Goal: Register for event/course

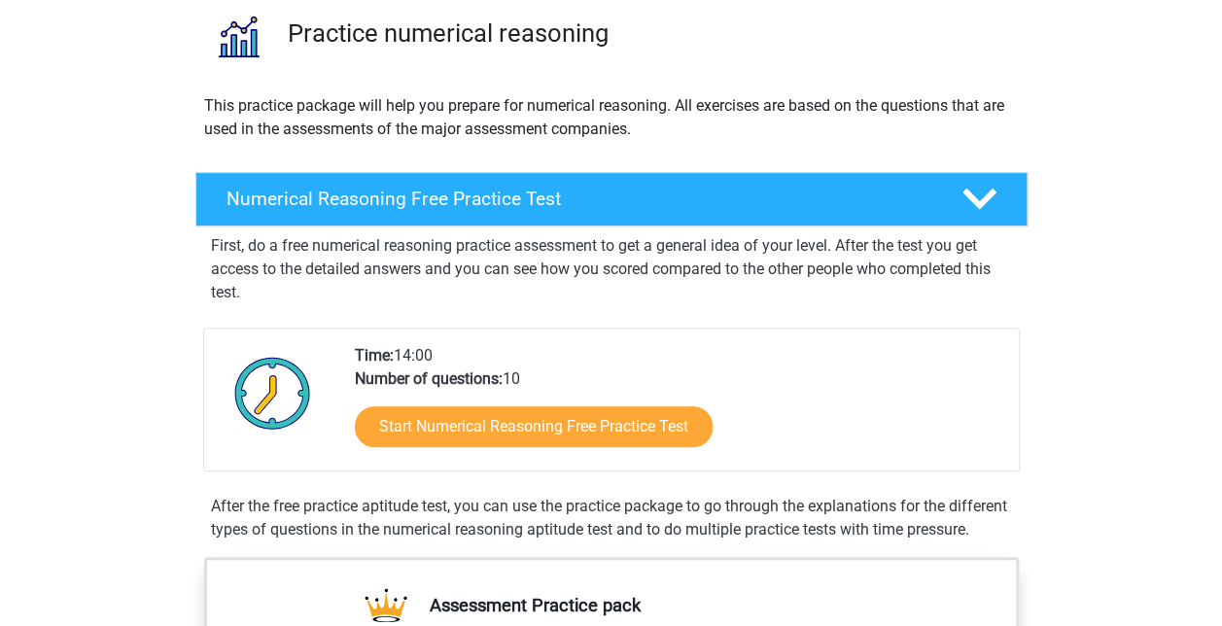
scroll to position [150, 0]
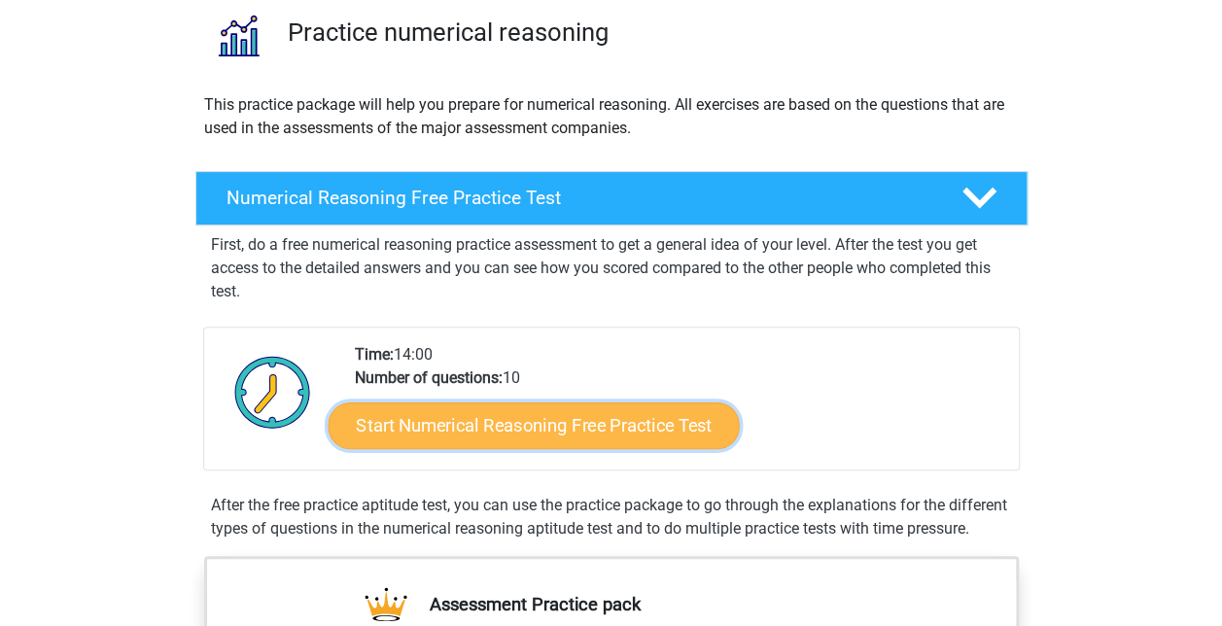
click at [449, 434] on link "Start Numerical Reasoning Free Practice Test" at bounding box center [533, 425] width 411 height 47
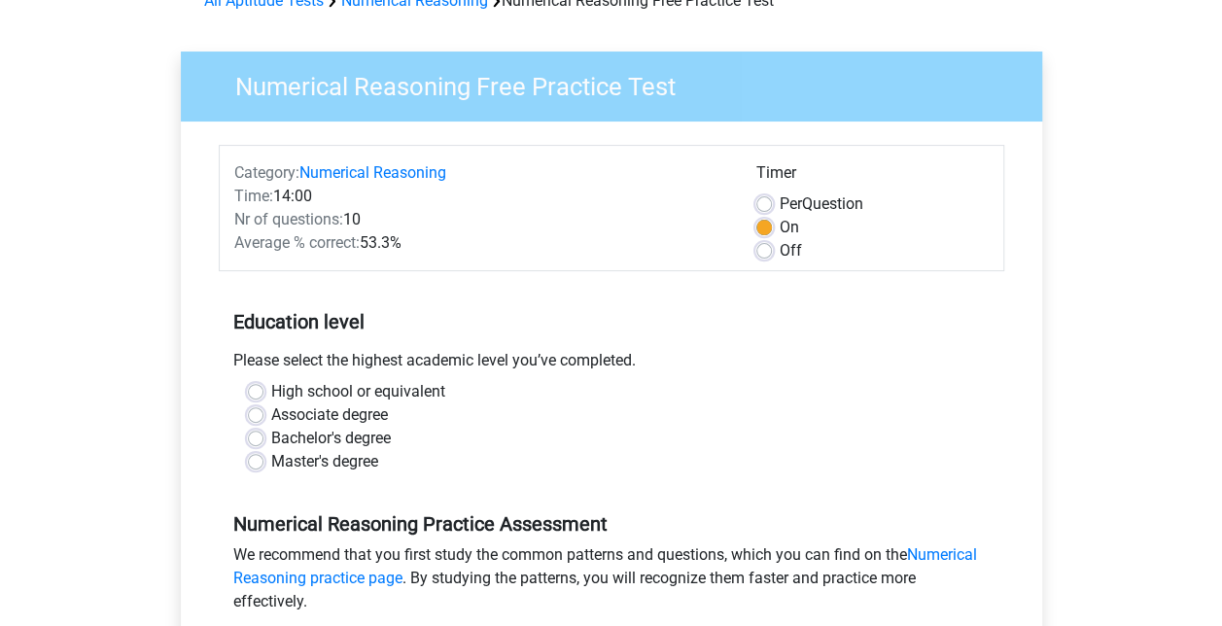
scroll to position [109, 0]
click at [296, 433] on label "Bachelor's degree" at bounding box center [331, 437] width 120 height 23
click at [263, 433] on input "Bachelor's degree" at bounding box center [256, 435] width 16 height 19
radio input "true"
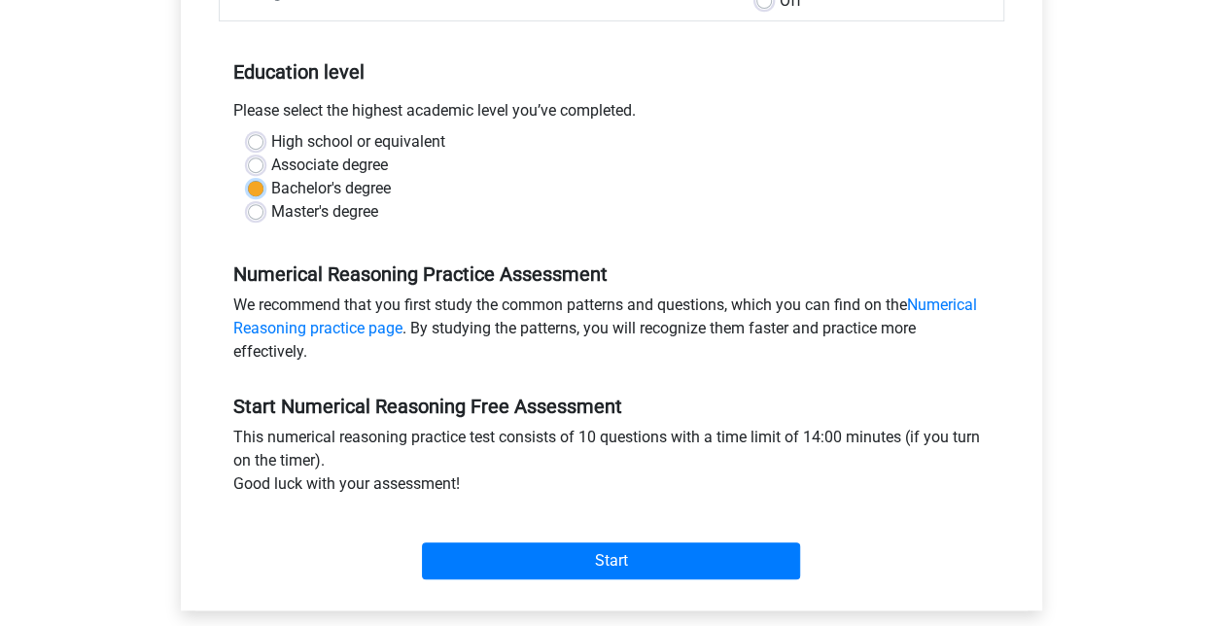
scroll to position [373, 0]
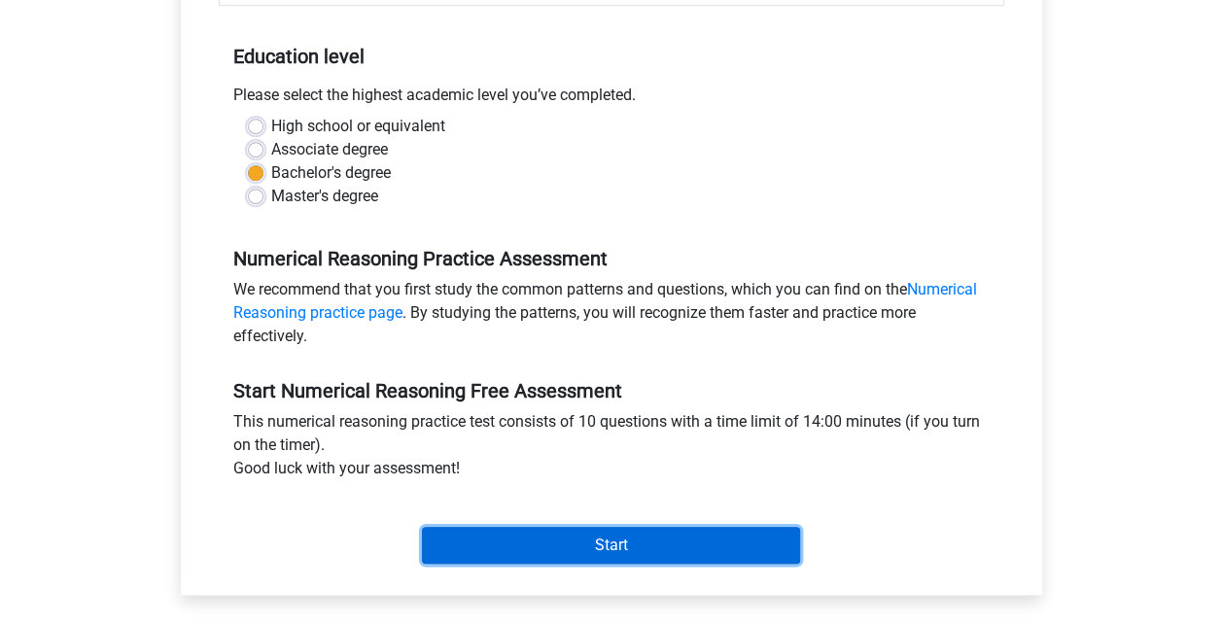
click at [599, 545] on input "Start" at bounding box center [611, 545] width 378 height 37
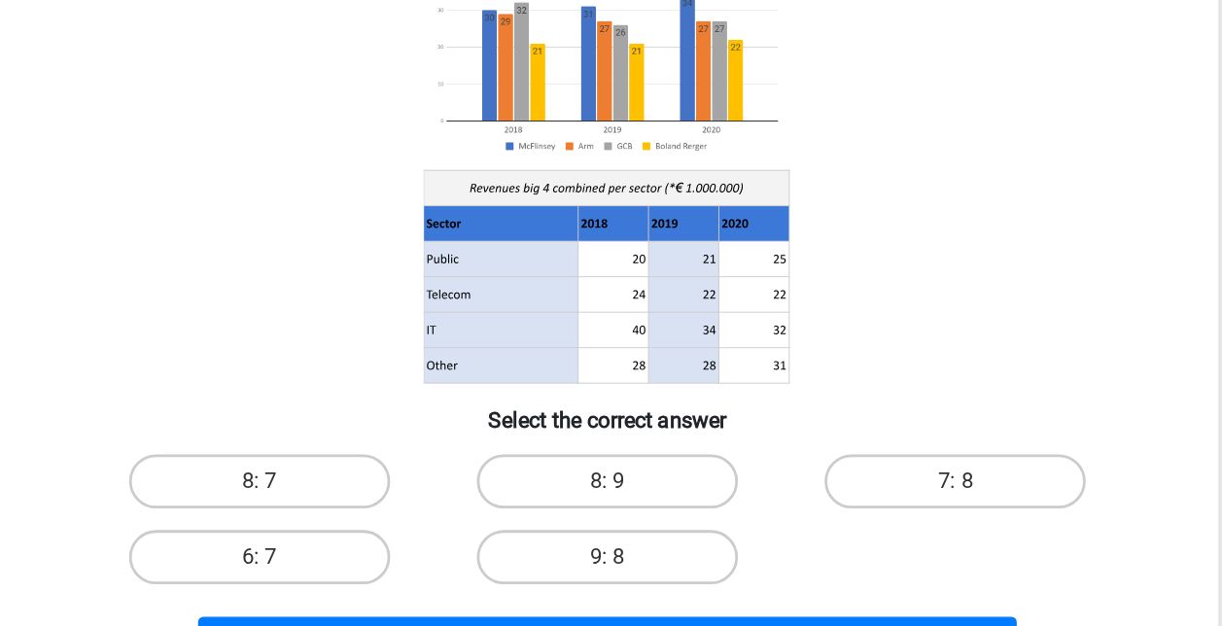
scroll to position [84, 0]
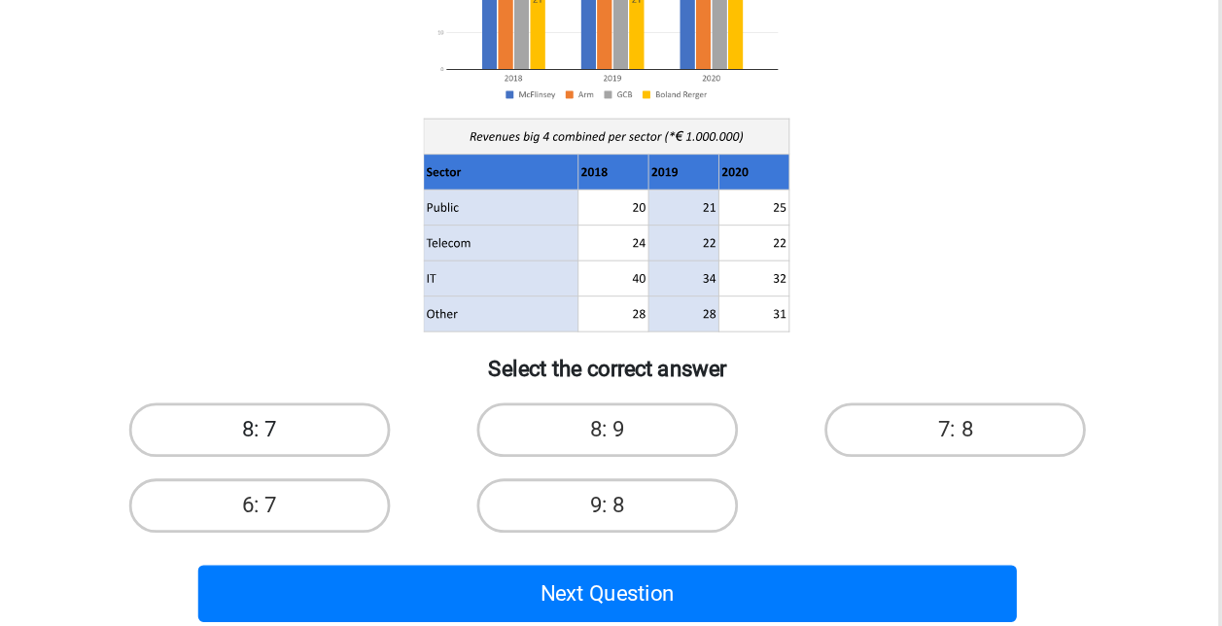
click at [405, 478] on label "8: 7" at bounding box center [361, 485] width 188 height 39
click at [373, 485] on input "8: 7" at bounding box center [367, 491] width 13 height 13
radio input "true"
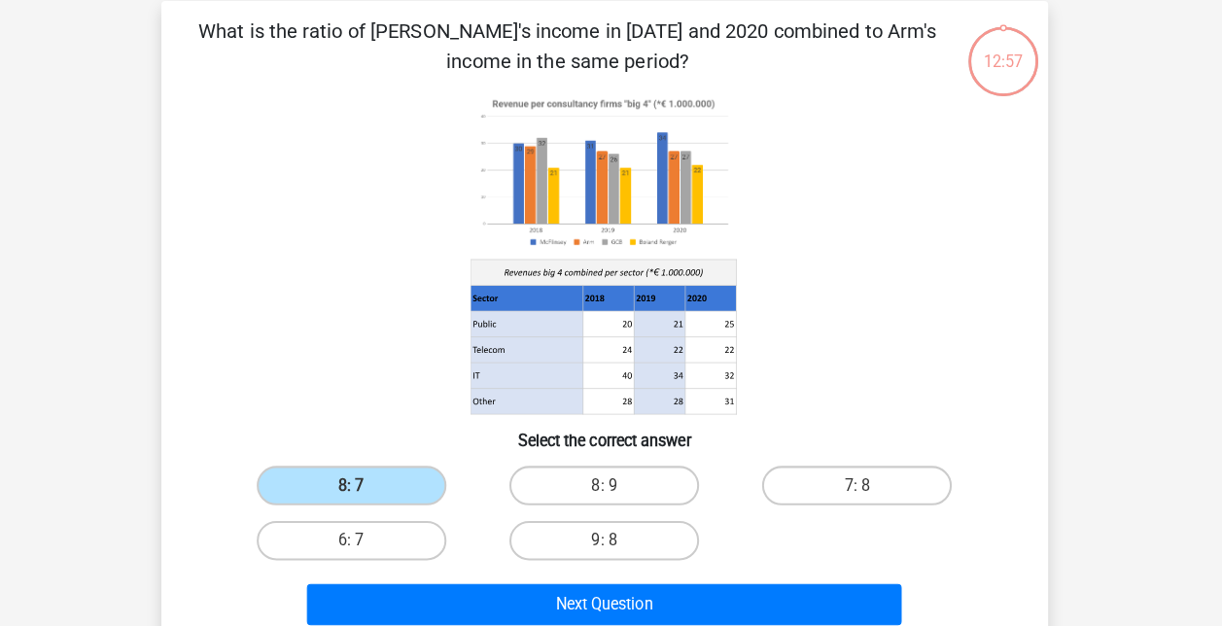
scroll to position [82, 0]
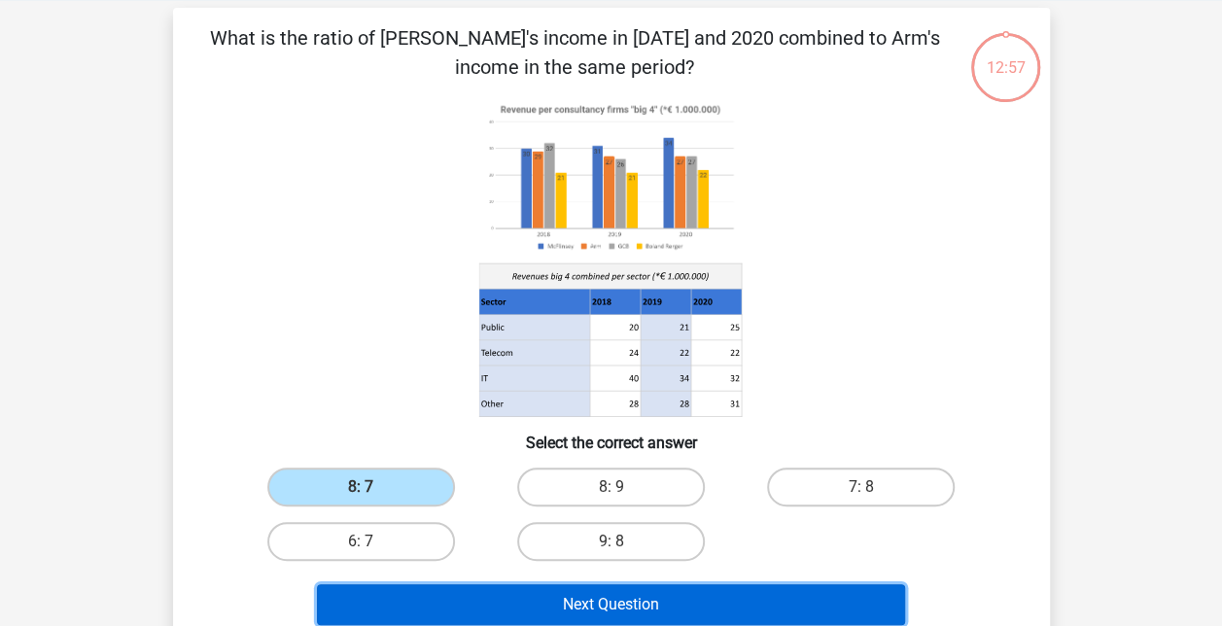
click at [507, 597] on button "Next Question" at bounding box center [611, 604] width 588 height 41
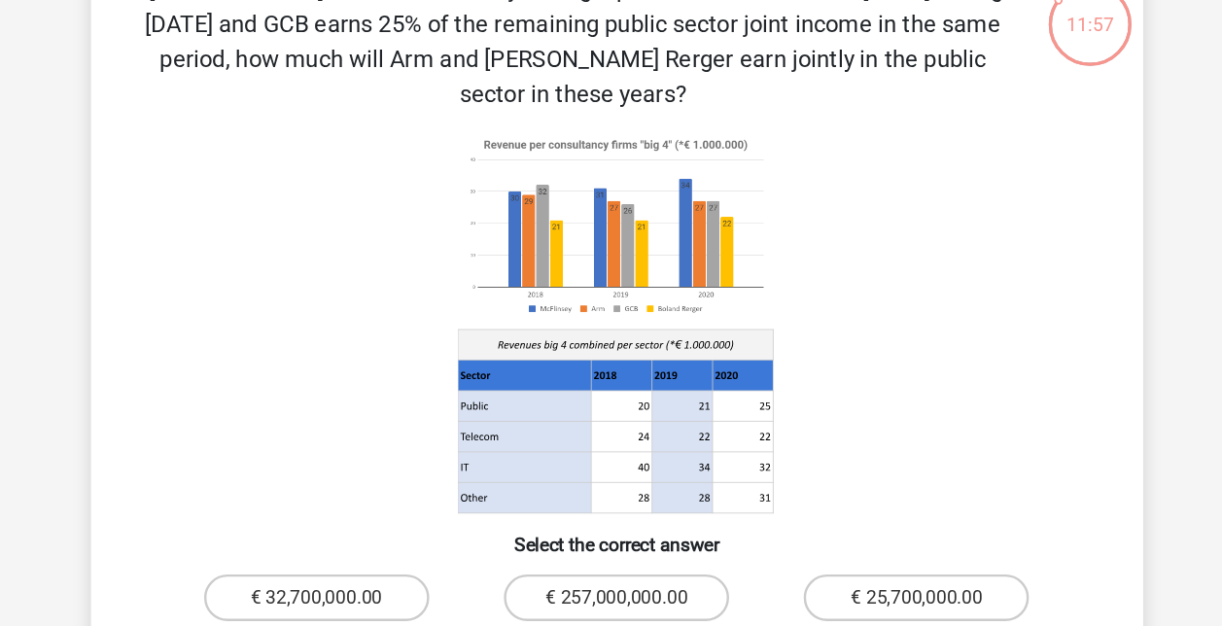
scroll to position [116, 0]
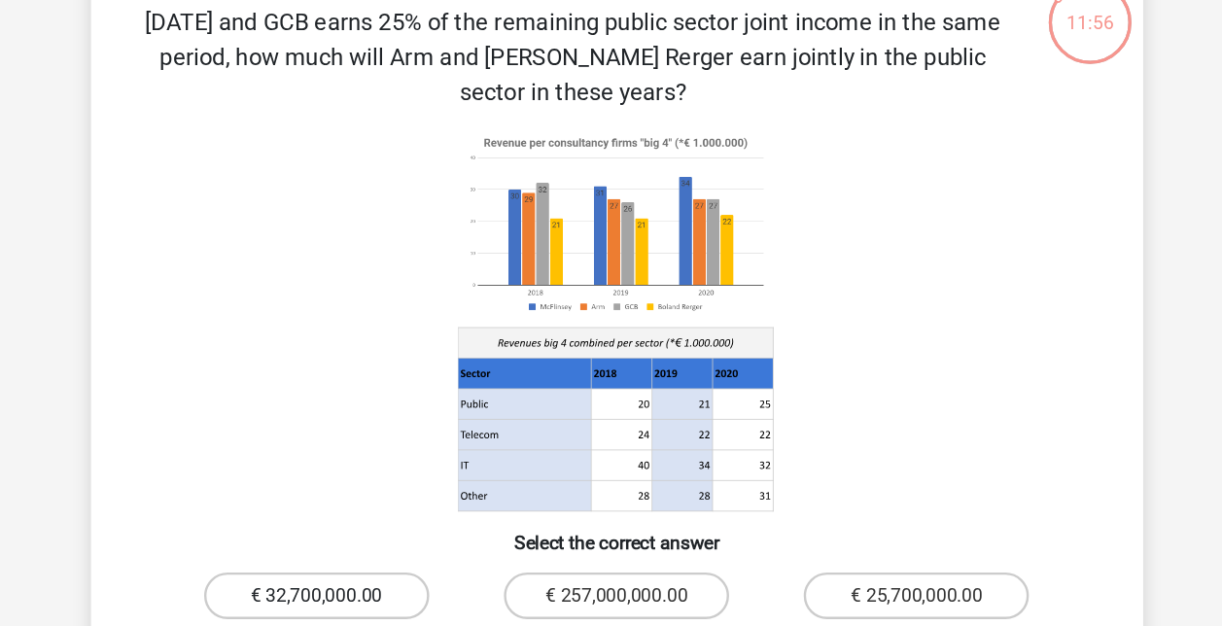
click at [333, 492] on label "€ 32,700,000.00" at bounding box center [361, 511] width 188 height 39
click at [361, 511] on input "€ 32,700,000.00" at bounding box center [367, 517] width 13 height 13
radio input "true"
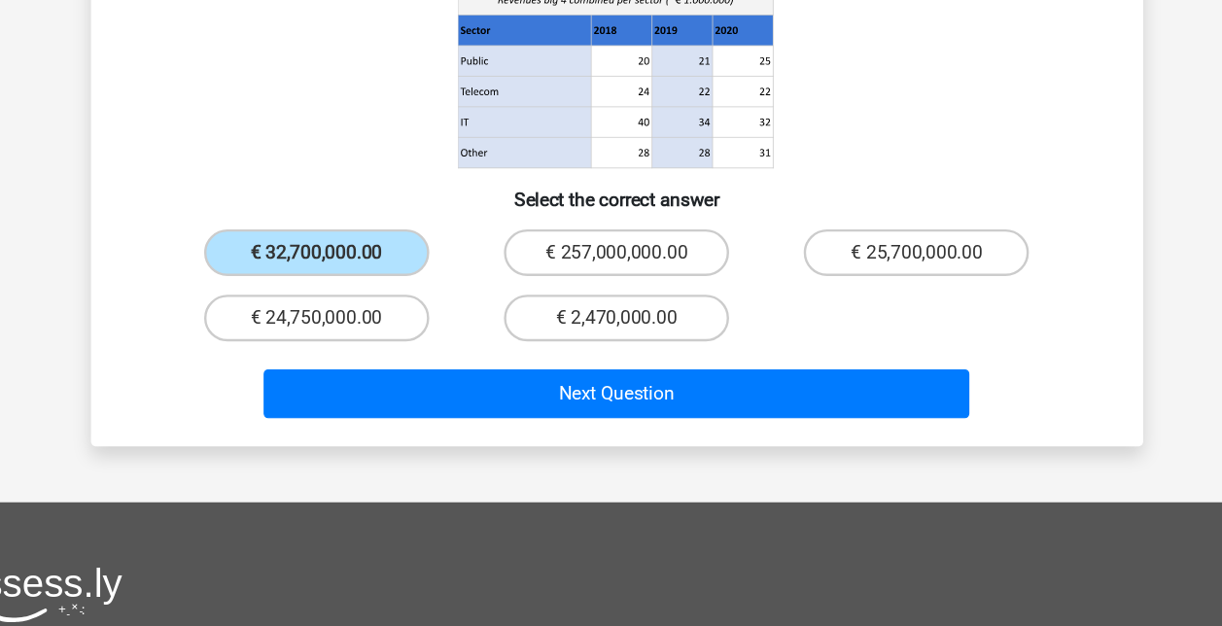
scroll to position [315, 0]
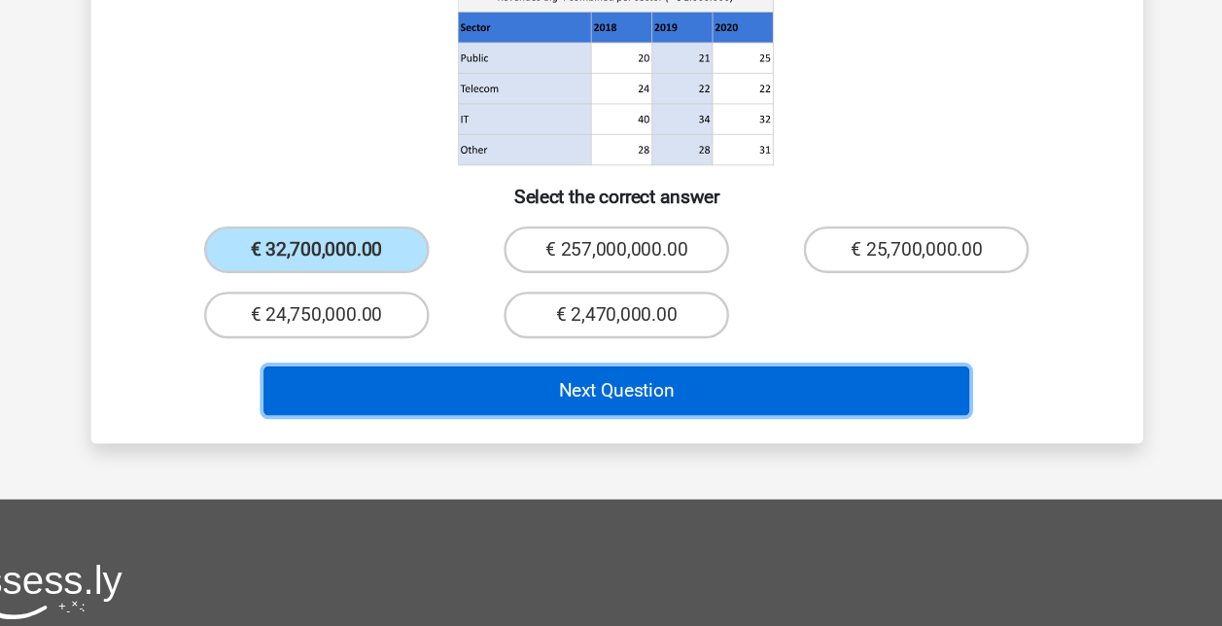
click at [770, 409] on button "Next Question" at bounding box center [611, 429] width 588 height 41
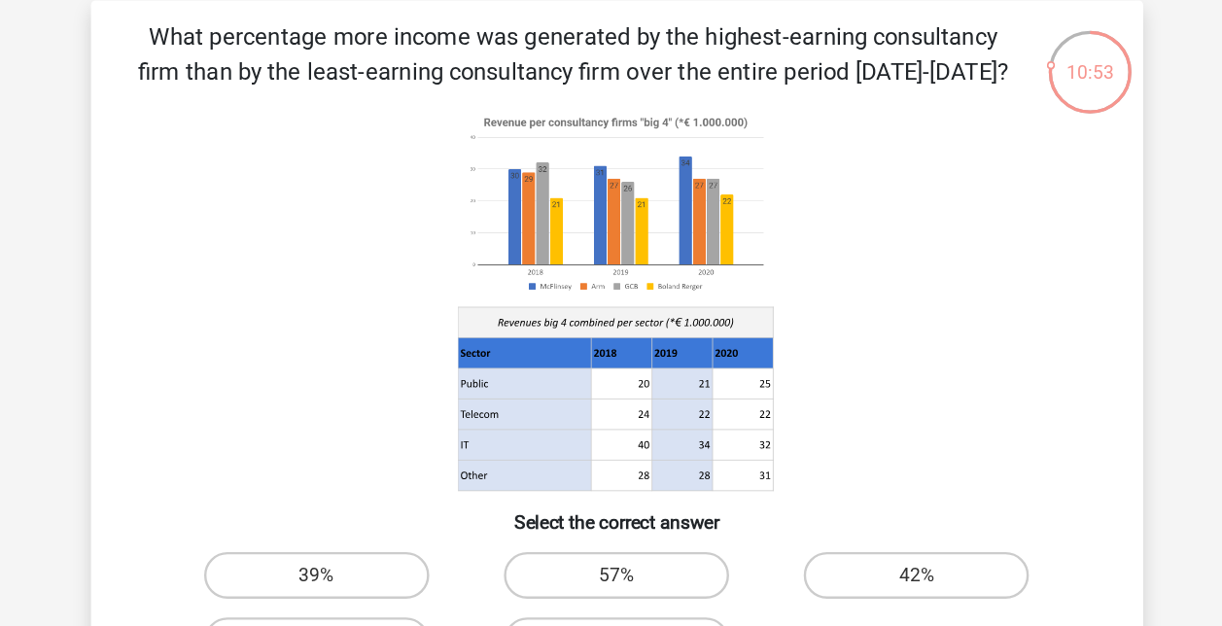
scroll to position [89, 0]
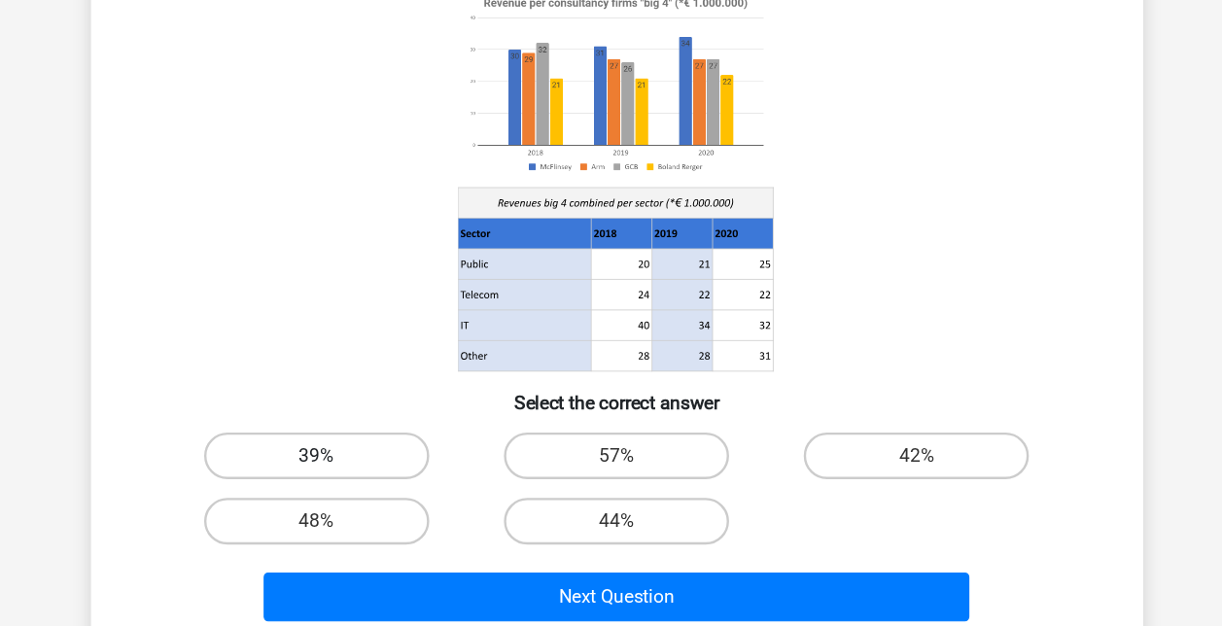
click at [302, 484] on label "39%" at bounding box center [361, 479] width 188 height 39
click at [361, 484] on input "39%" at bounding box center [367, 485] width 13 height 13
radio input "true"
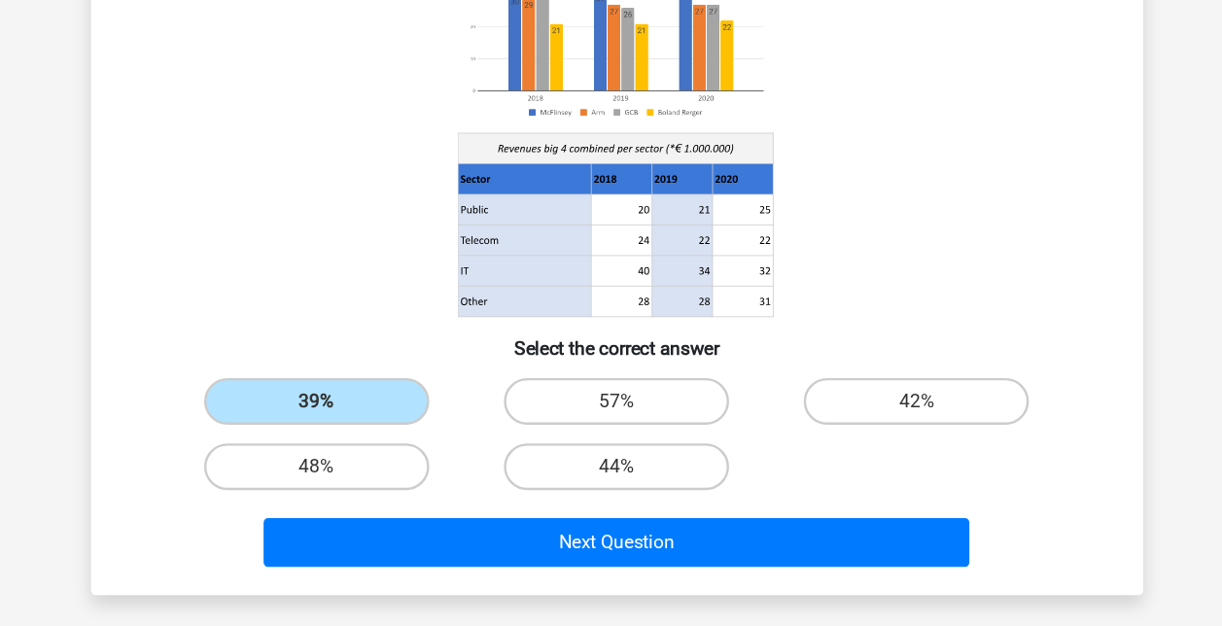
scroll to position [131, 0]
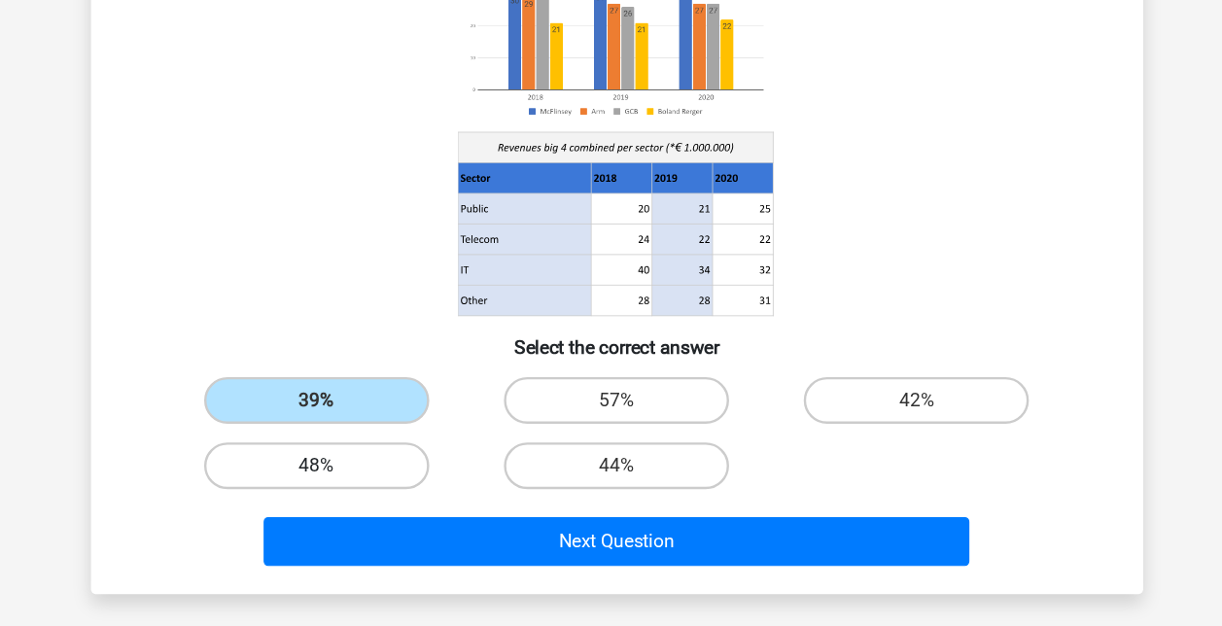
click at [406, 497] on label "48%" at bounding box center [361, 492] width 188 height 39
click at [373, 497] on input "48%" at bounding box center [367, 498] width 13 height 13
radio input "true"
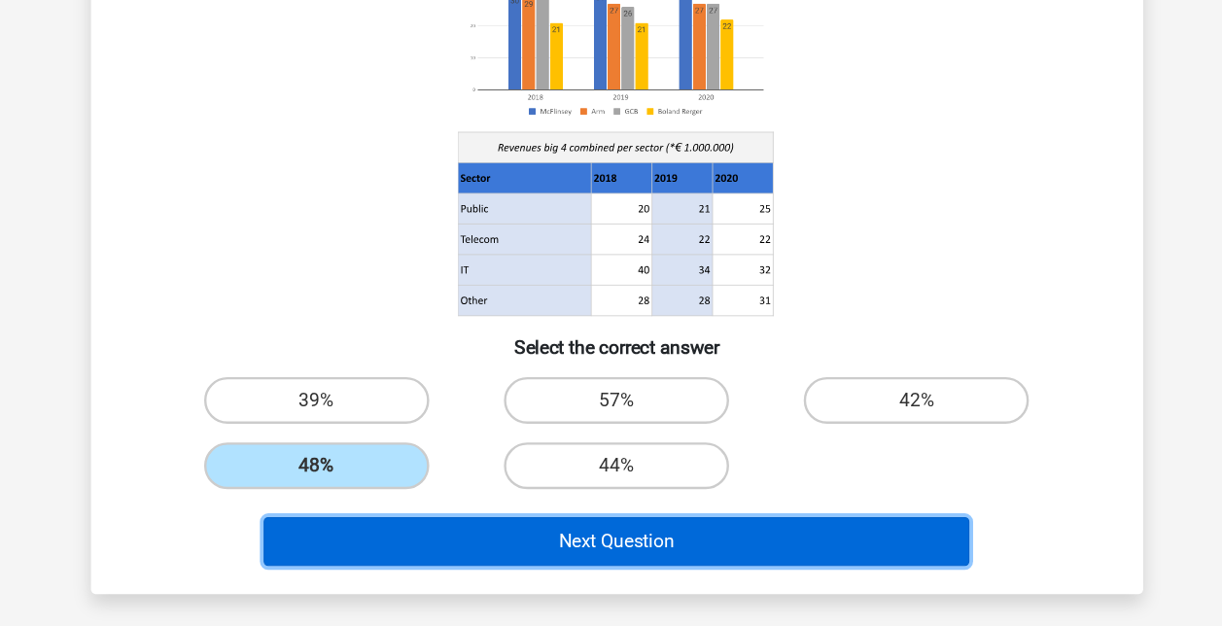
click at [471, 549] on button "Next Question" at bounding box center [611, 555] width 588 height 41
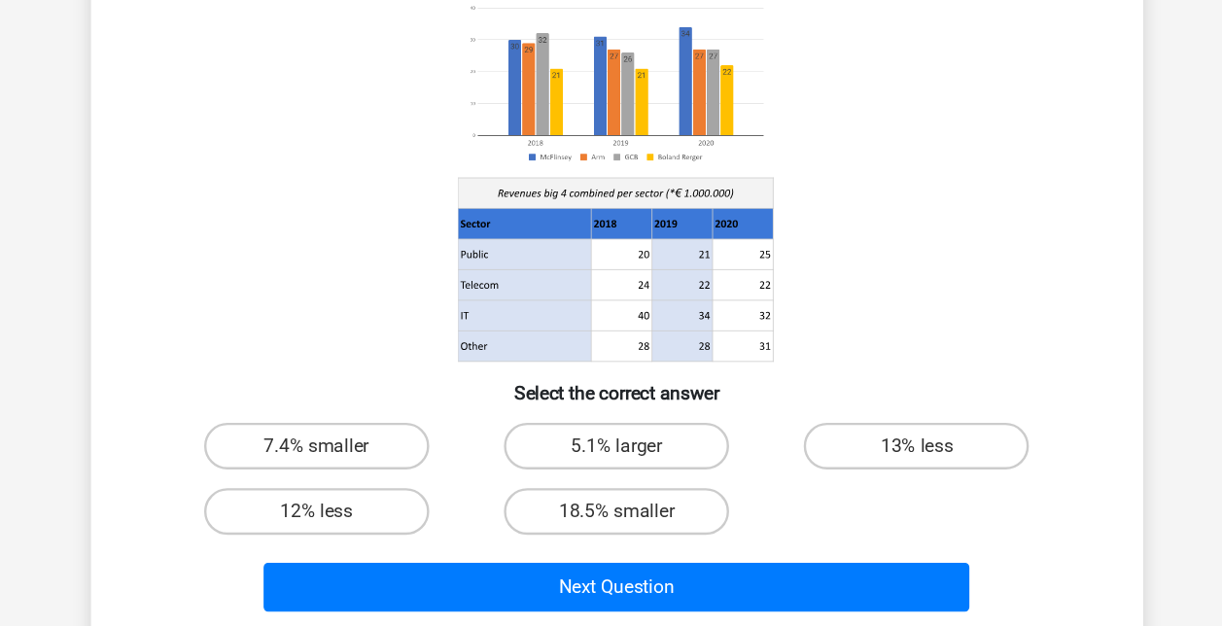
scroll to position [93, 0]
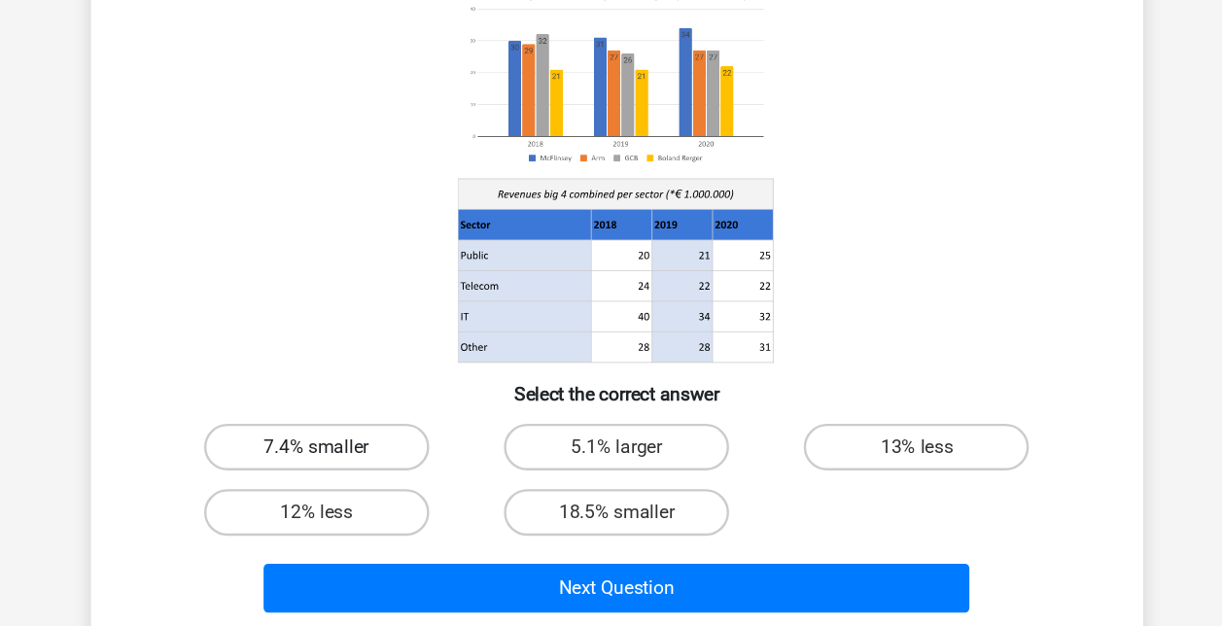
click at [382, 469] on label "7.4% smaller" at bounding box center [361, 475] width 188 height 39
click at [373, 475] on input "7.4% smaller" at bounding box center [367, 481] width 13 height 13
radio input "true"
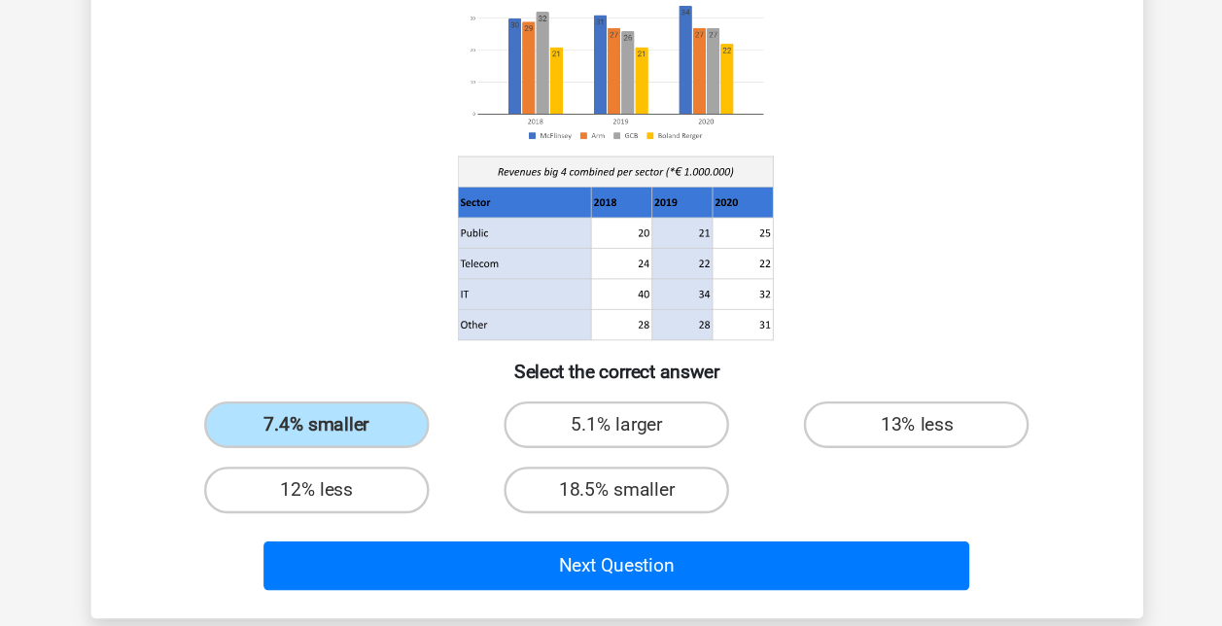
scroll to position [111, 0]
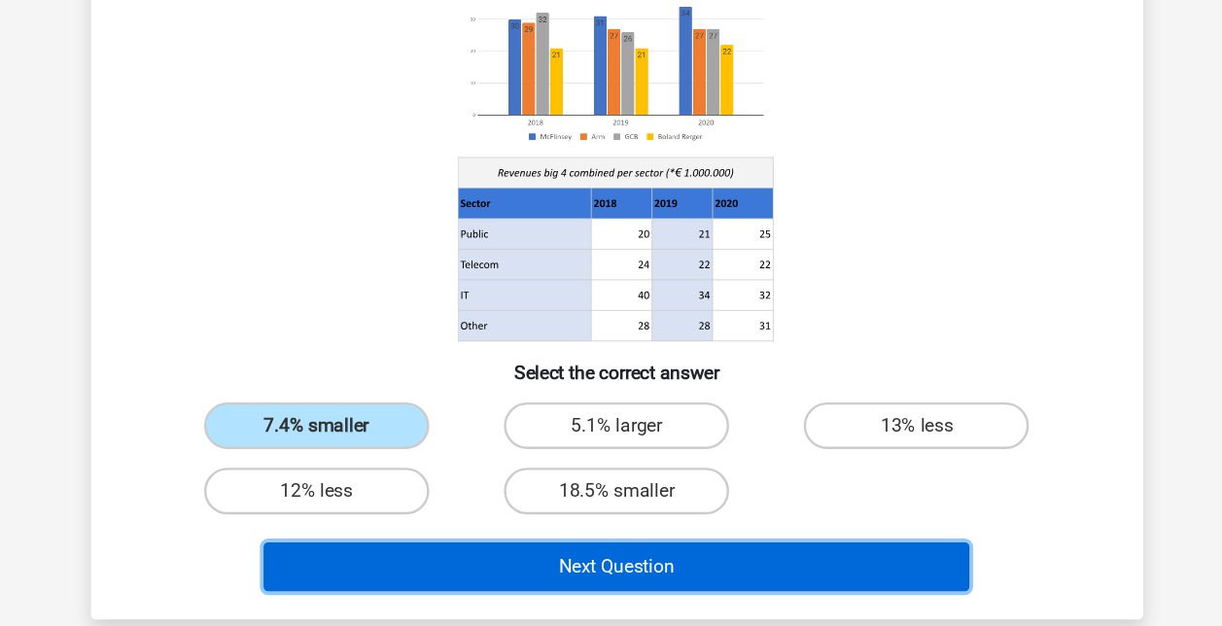
click at [633, 579] on button "Next Question" at bounding box center [611, 575] width 588 height 41
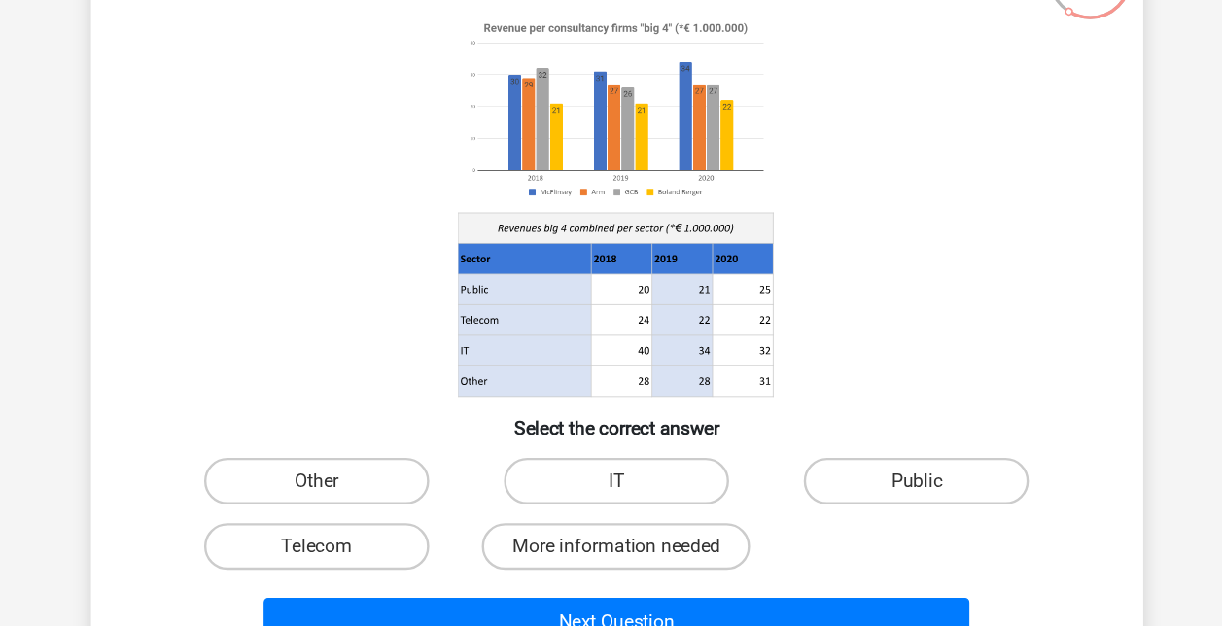
scroll to position [88, 0]
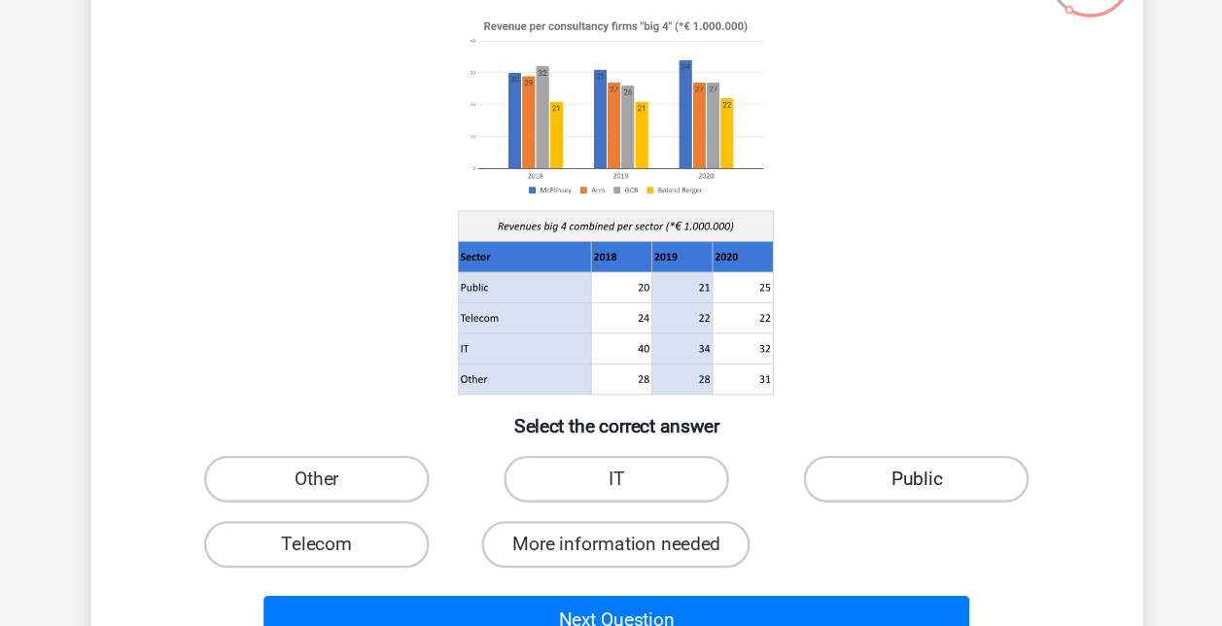
click at [809, 487] on label "Public" at bounding box center [861, 480] width 188 height 39
click at [861, 487] on input "Public" at bounding box center [867, 486] width 13 height 13
radio input "true"
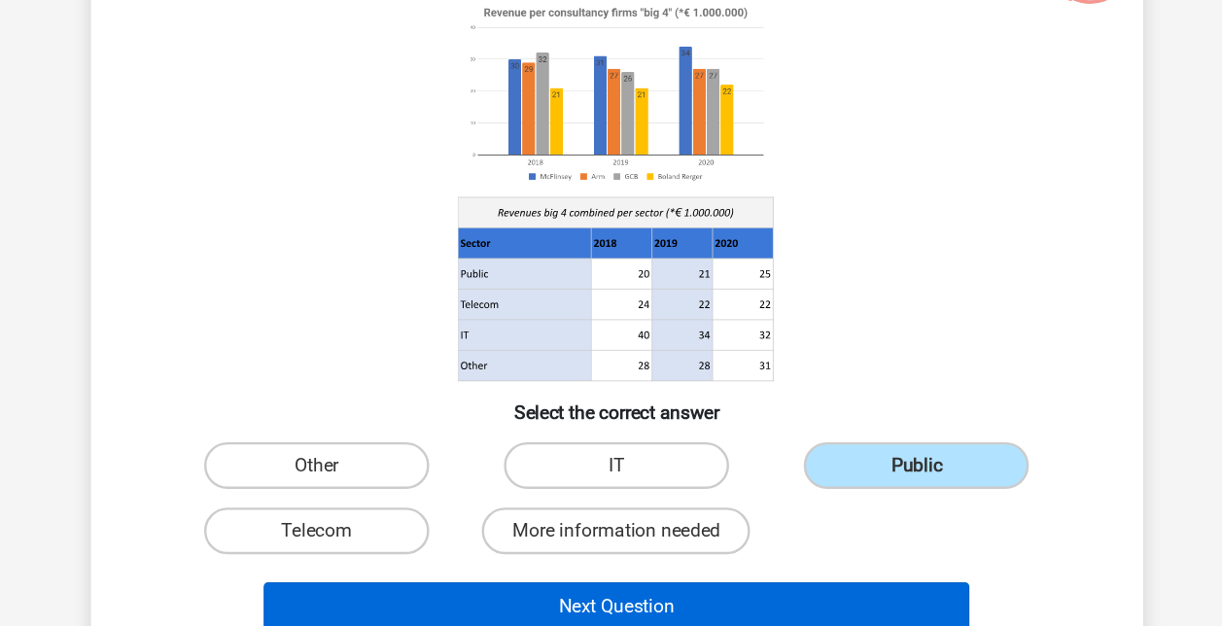
scroll to position [157, 0]
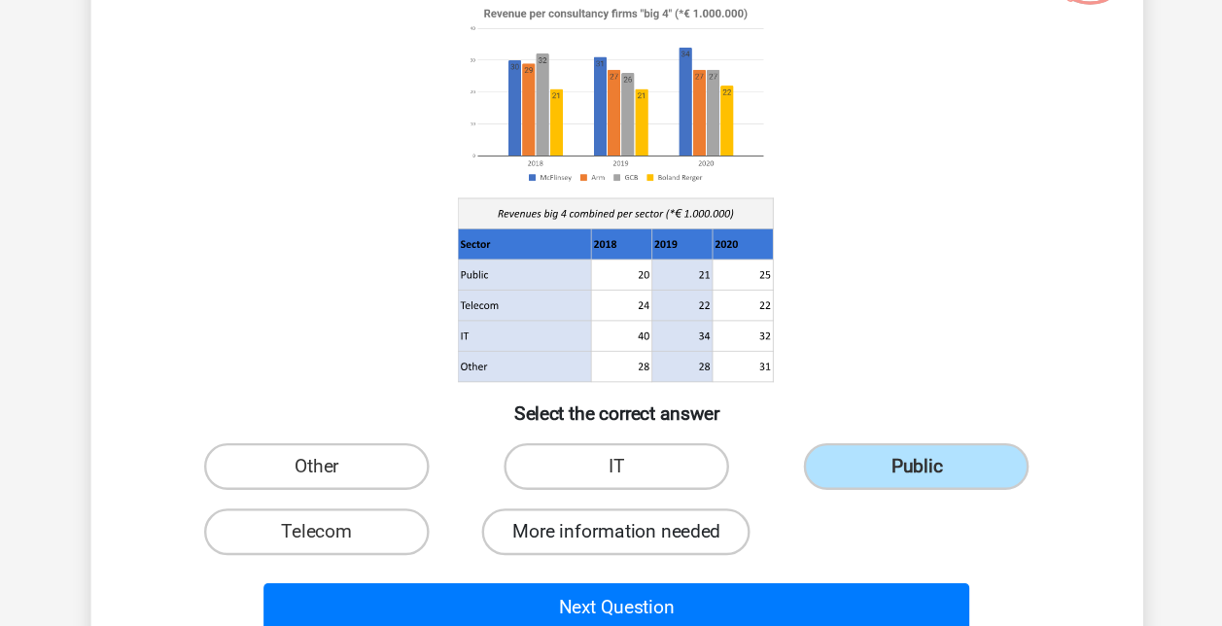
click at [636, 468] on label "More information needed" at bounding box center [611, 465] width 224 height 39
click at [623, 468] on input "More information needed" at bounding box center [617, 472] width 13 height 13
radio input "true"
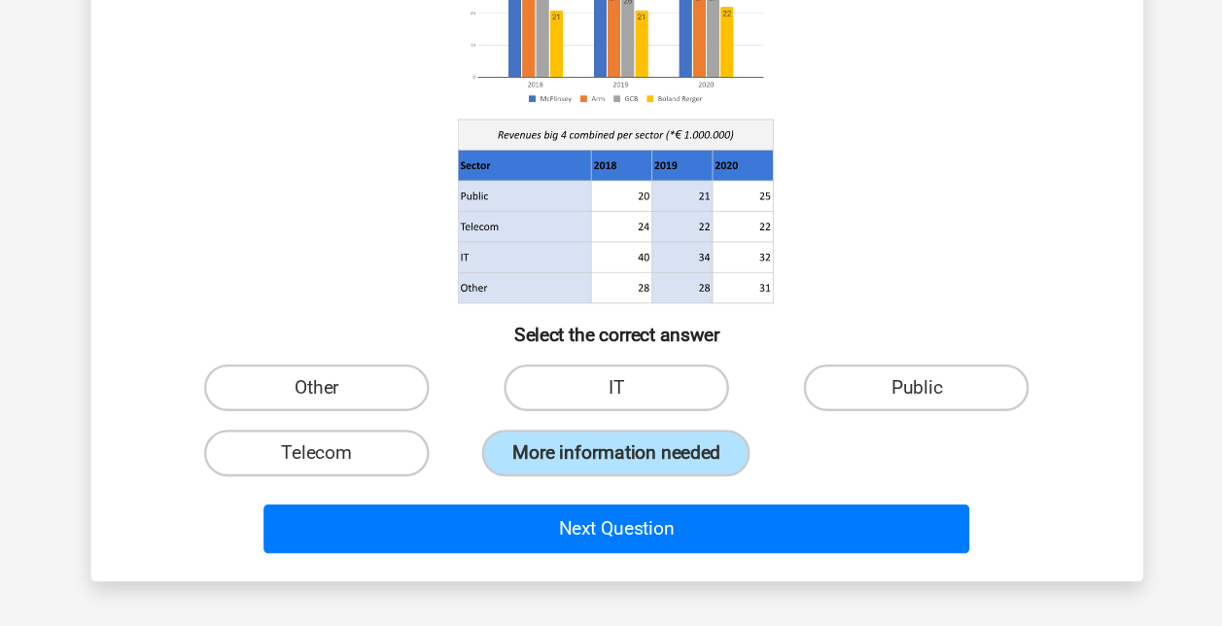
scroll to position [158, 0]
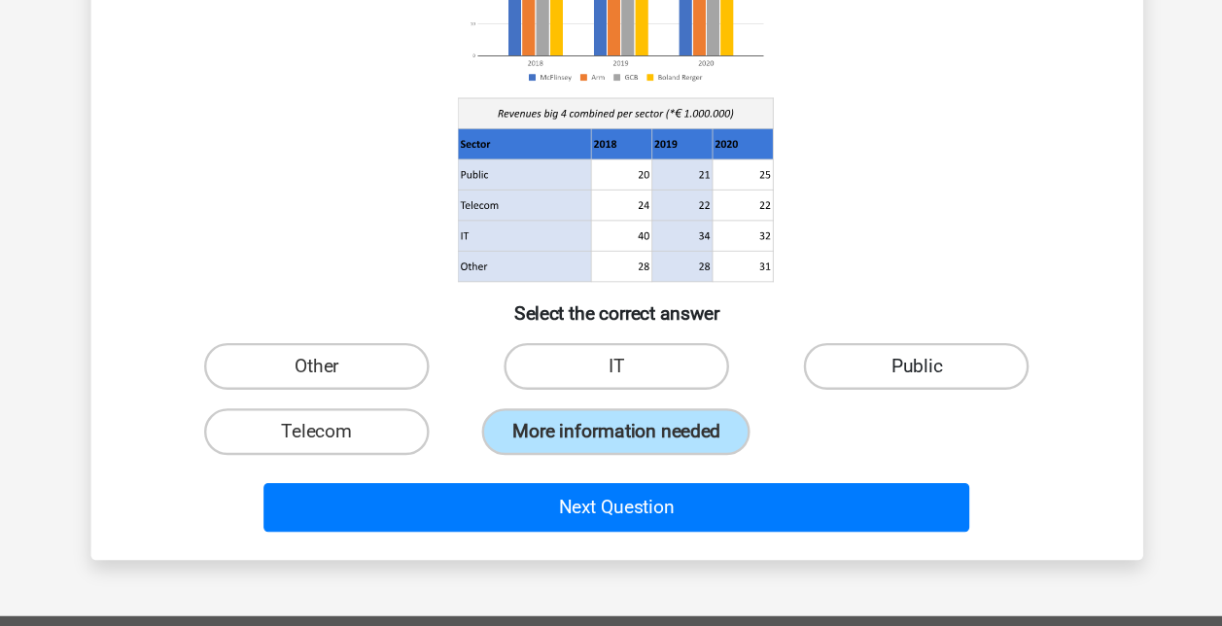
click at [820, 424] on label "Public" at bounding box center [861, 409] width 188 height 39
click at [861, 422] on input "Public" at bounding box center [867, 415] width 13 height 13
radio input "true"
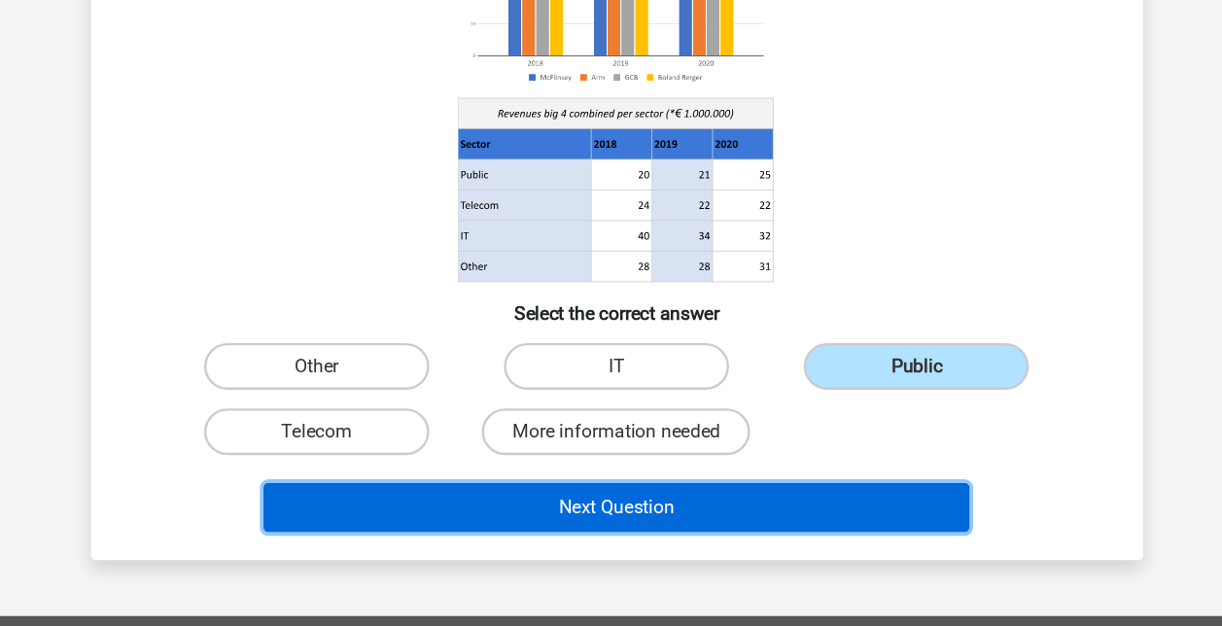
click at [741, 525] on button "Next Question" at bounding box center [611, 527] width 588 height 41
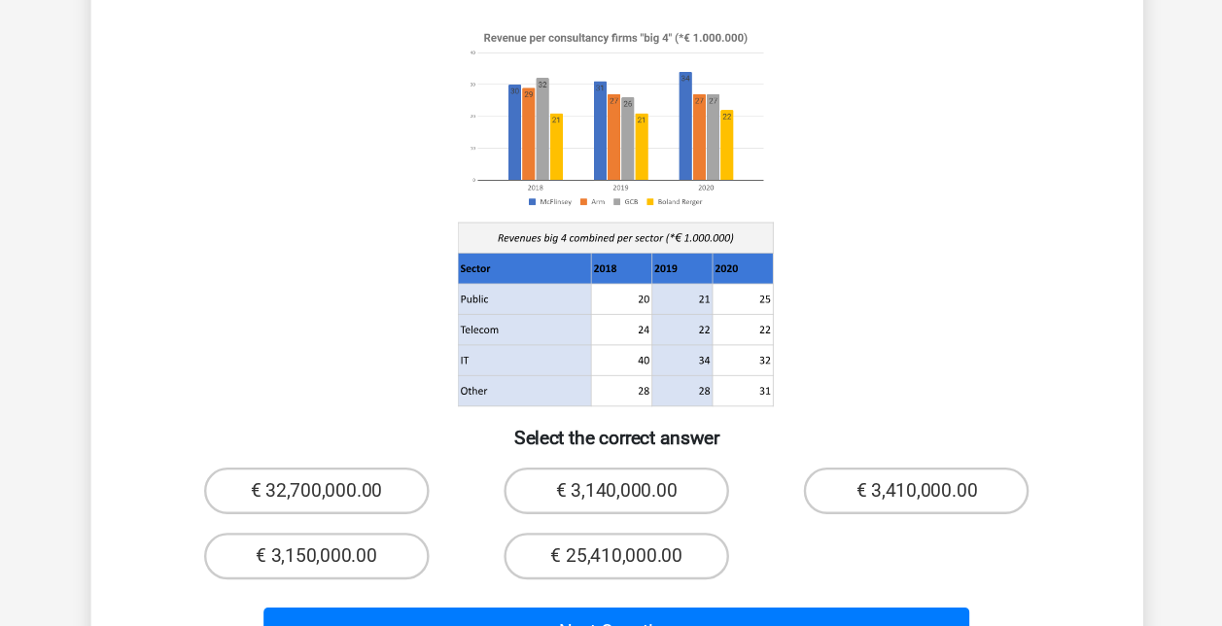
scroll to position [89, 0]
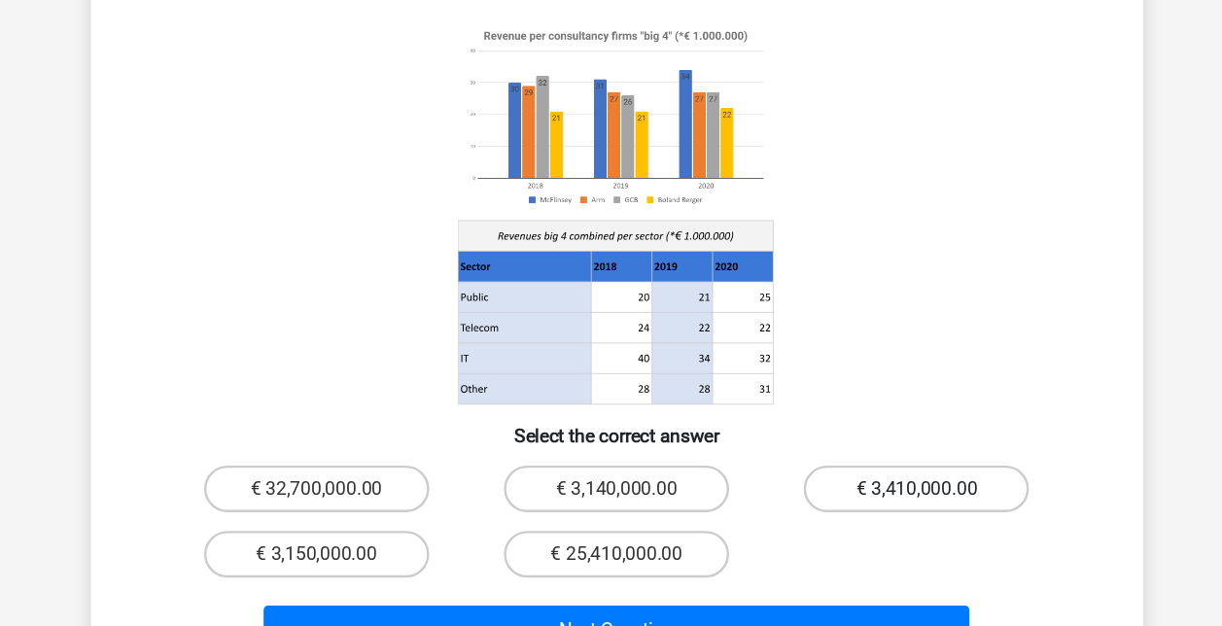
click at [847, 489] on label "€ 3,410,000.00" at bounding box center [861, 508] width 188 height 39
click at [861, 508] on input "€ 3,410,000.00" at bounding box center [867, 514] width 13 height 13
radio input "true"
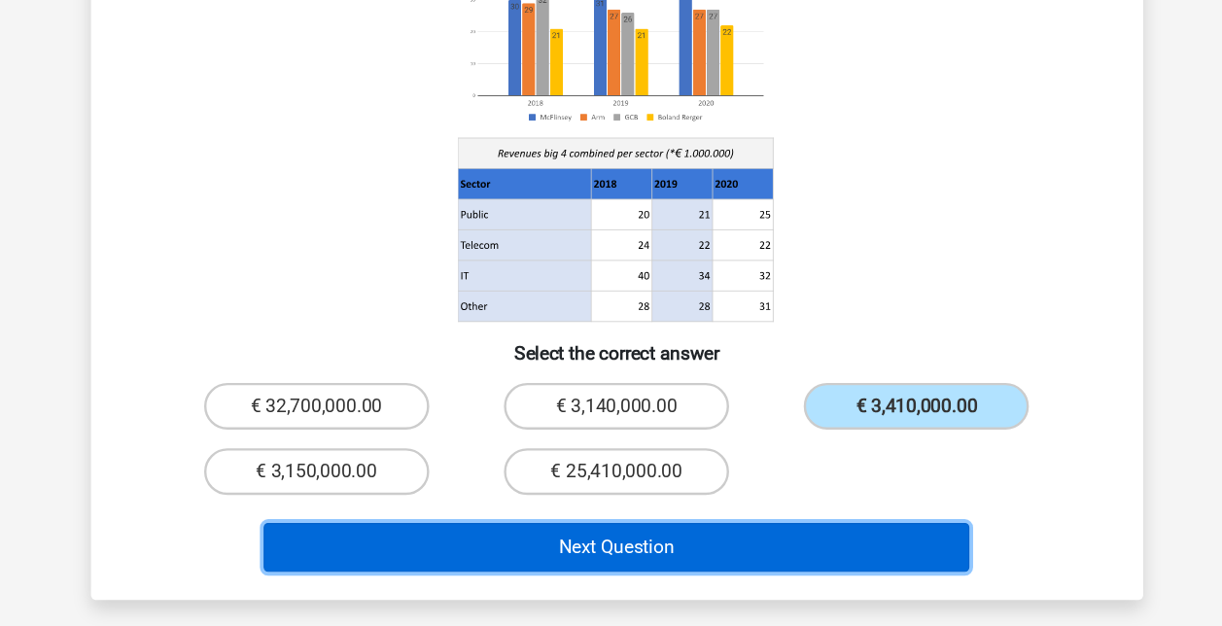
click at [772, 540] on button "Next Question" at bounding box center [611, 560] width 588 height 41
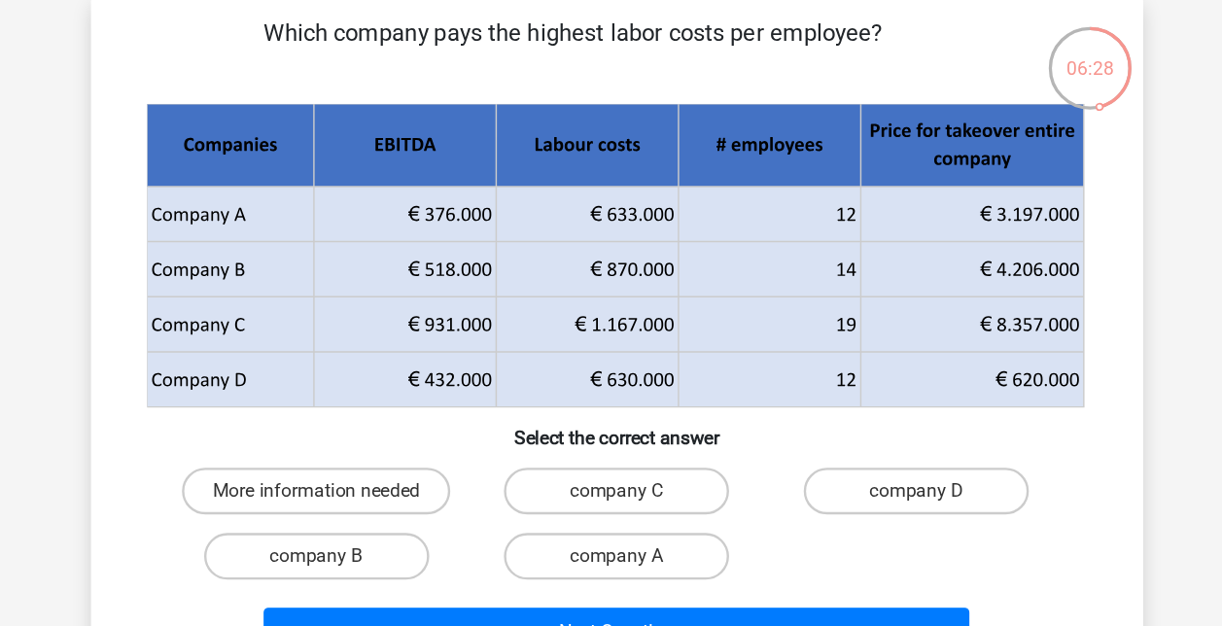
scroll to position [89, 0]
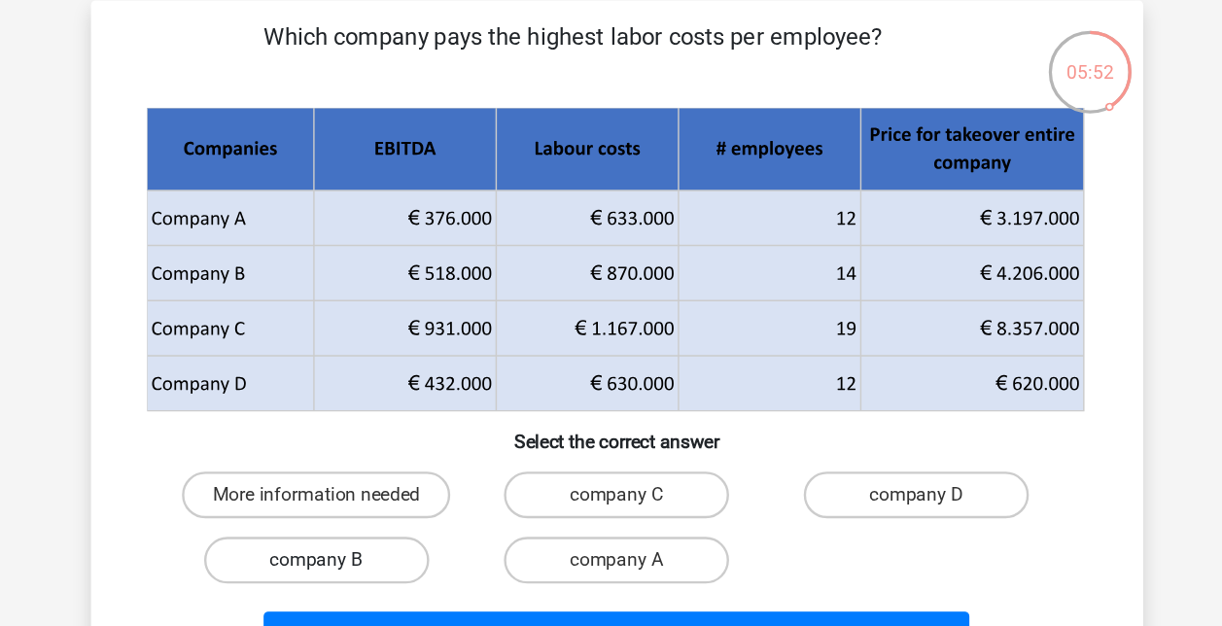
click at [374, 458] on label "company B" at bounding box center [361, 466] width 188 height 39
click at [373, 467] on input "company B" at bounding box center [367, 473] width 13 height 13
radio input "true"
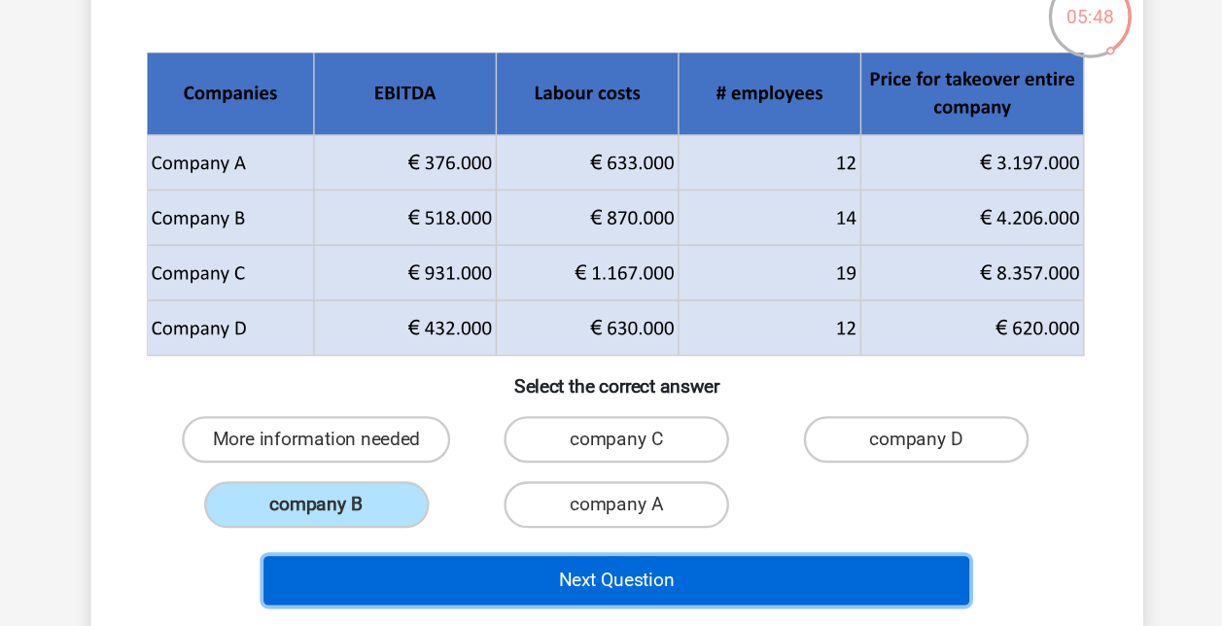
click at [694, 523] on button "Next Question" at bounding box center [611, 529] width 588 height 41
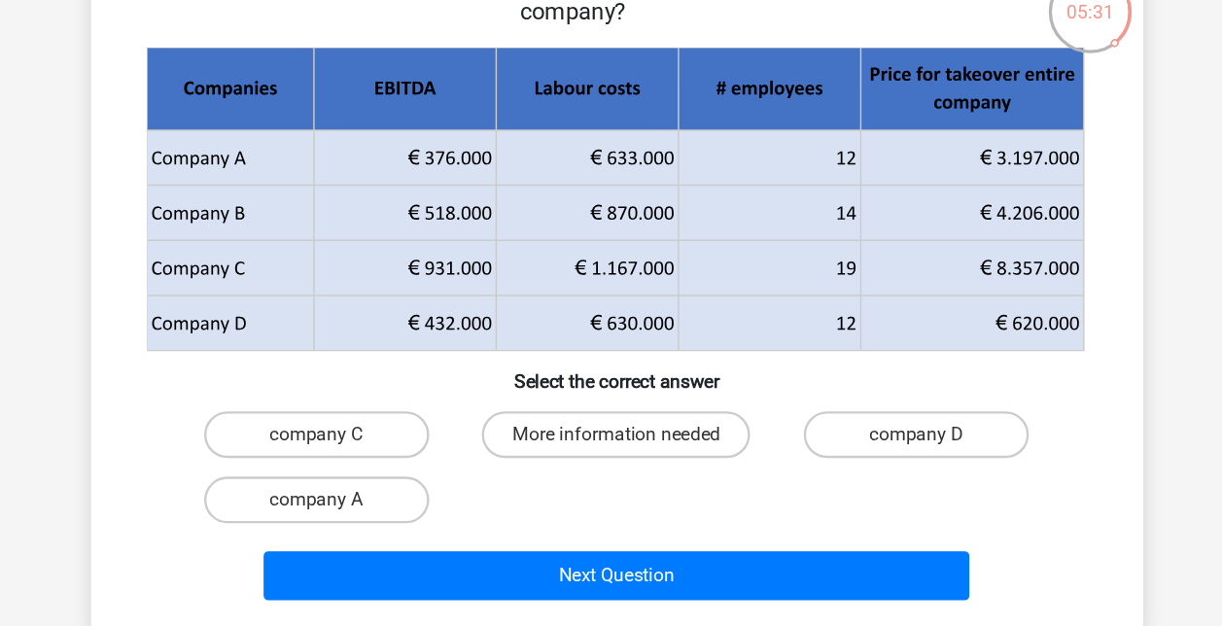
scroll to position [39, 0]
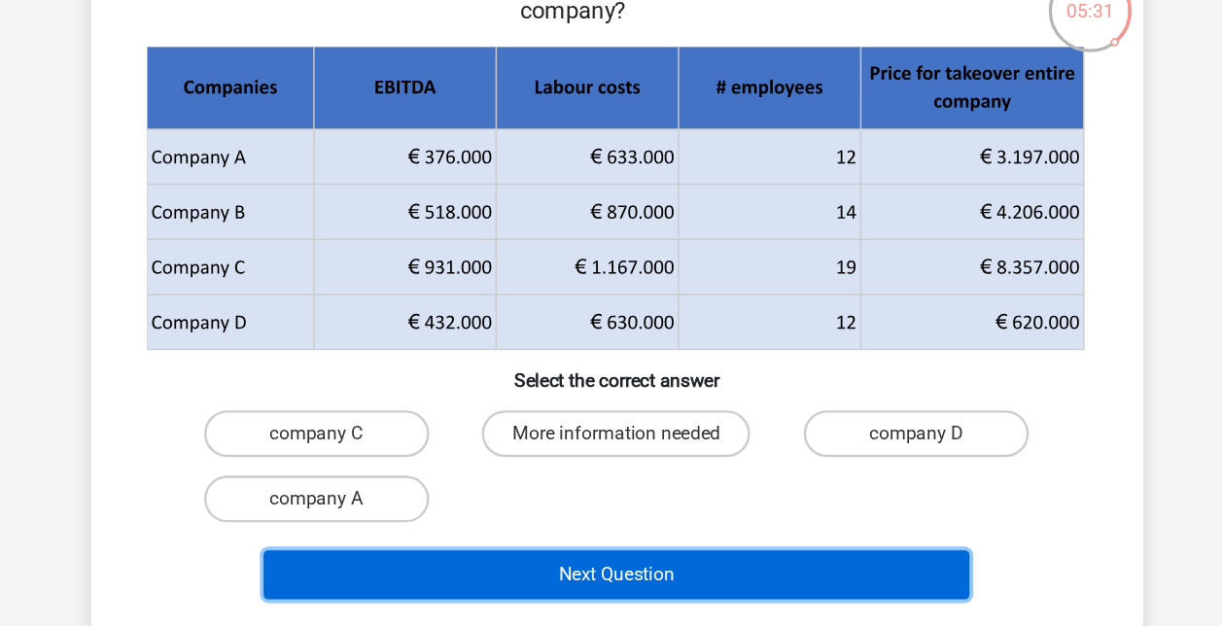
click at [673, 578] on button "Next Question" at bounding box center [611, 580] width 588 height 41
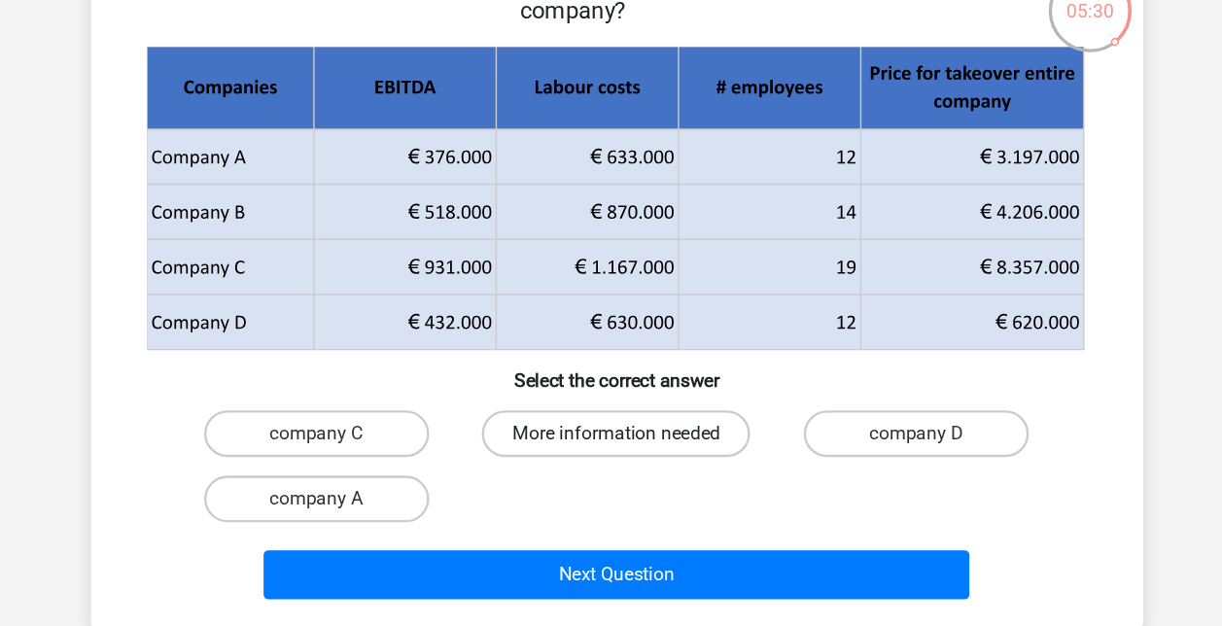
click at [604, 462] on label "More information needed" at bounding box center [611, 462] width 224 height 39
click at [611, 463] on input "More information needed" at bounding box center [617, 469] width 13 height 13
radio input "true"
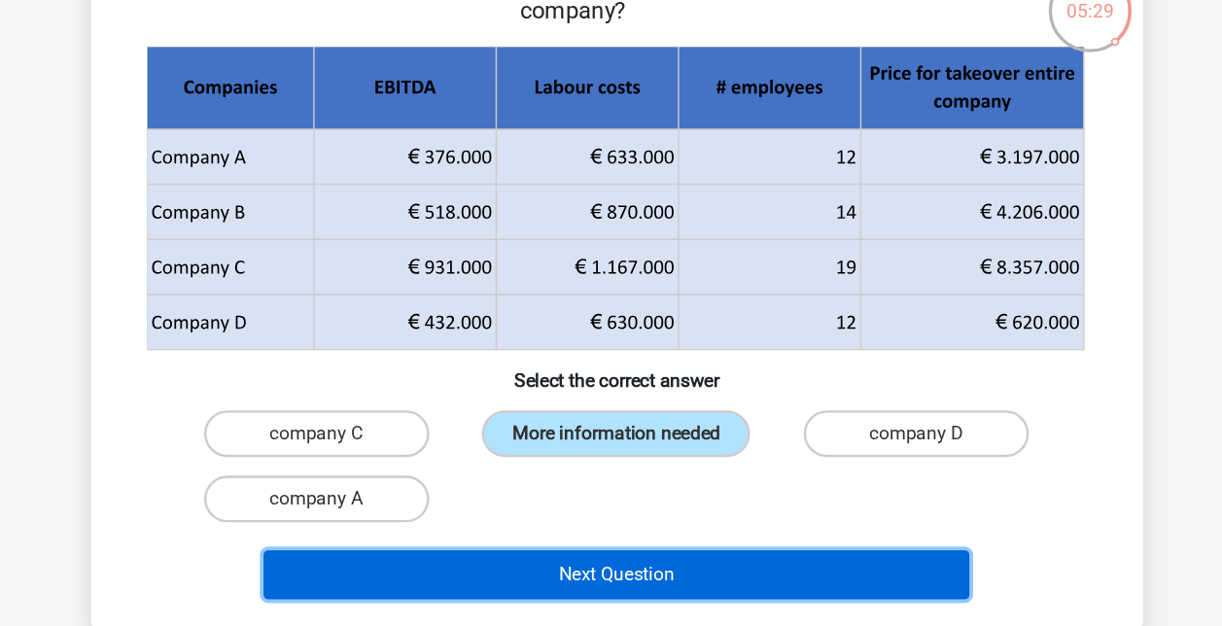
click at [624, 570] on button "Next Question" at bounding box center [611, 580] width 588 height 41
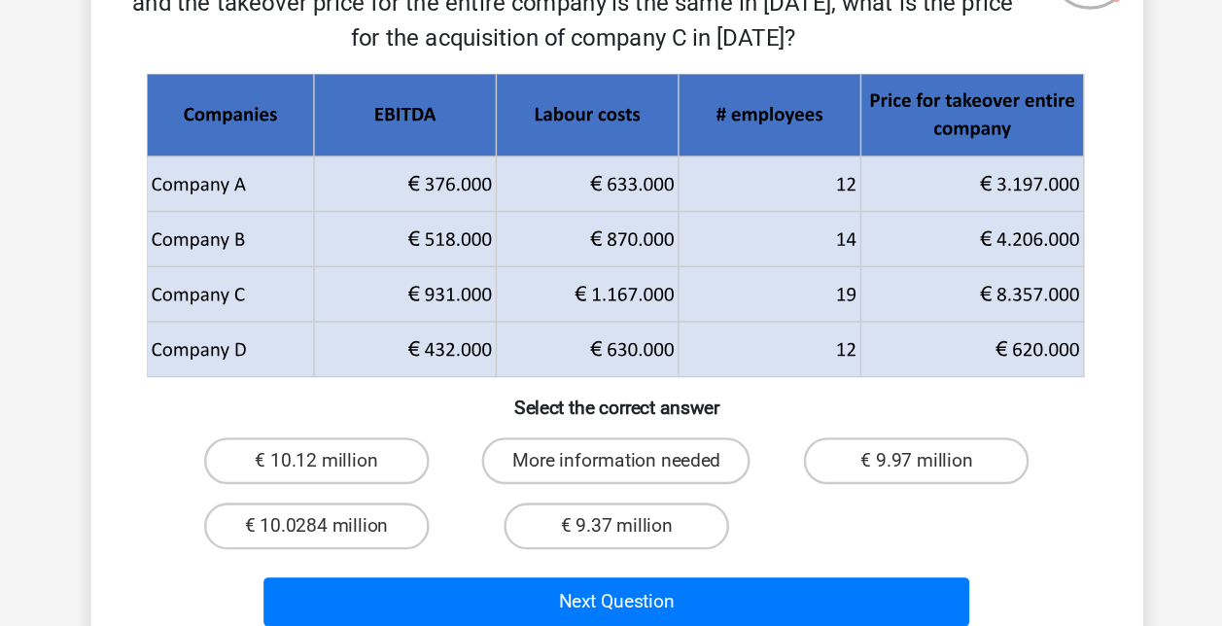
scroll to position [72, 0]
click at [631, 487] on label "More information needed" at bounding box center [611, 488] width 224 height 39
click at [623, 488] on input "More information needed" at bounding box center [617, 494] width 13 height 13
radio input "true"
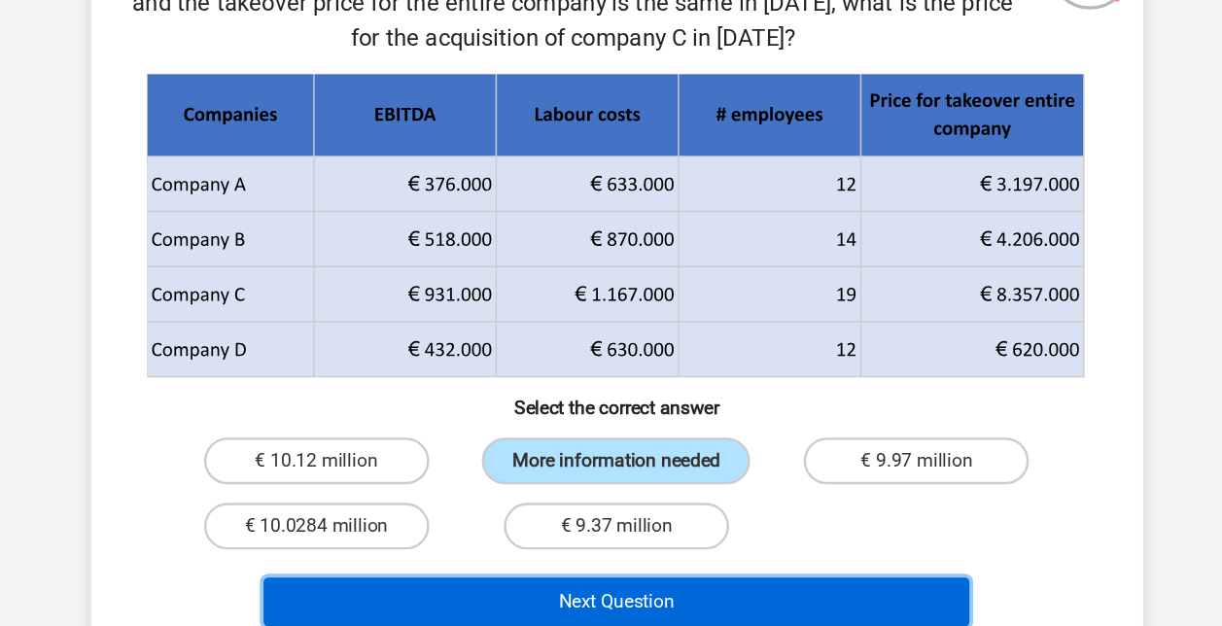
click at [648, 618] on button "Next Question" at bounding box center [611, 605] width 588 height 41
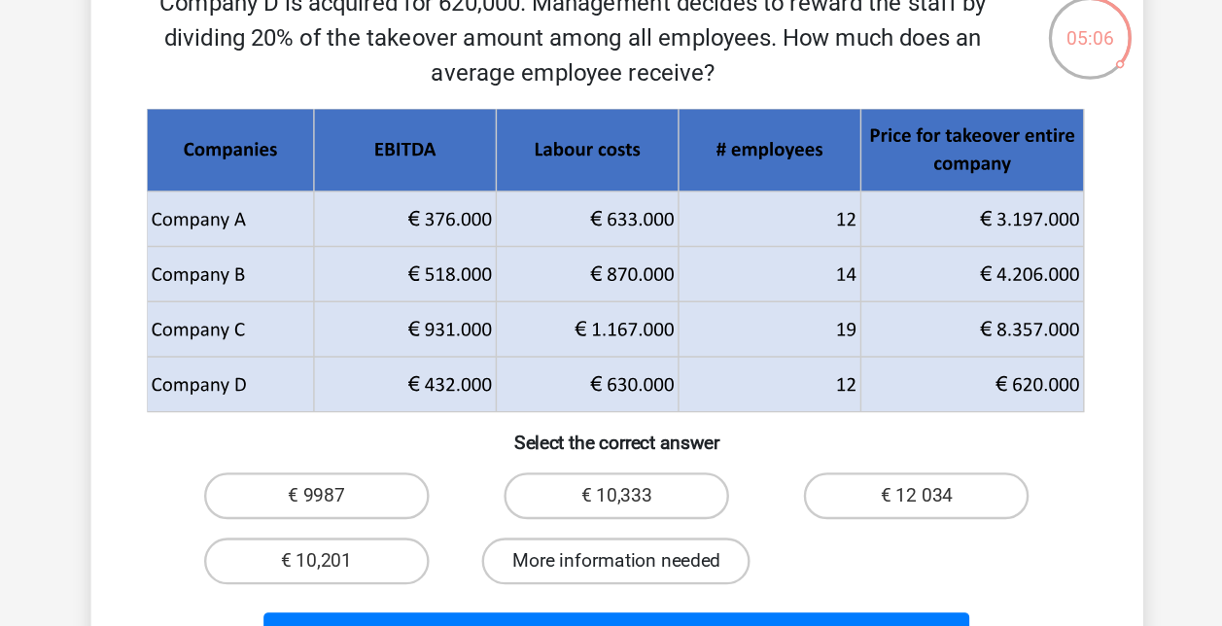
click at [555, 507] on label "More information needed" at bounding box center [611, 513] width 224 height 39
click at [611, 513] on input "More information needed" at bounding box center [617, 519] width 13 height 13
radio input "true"
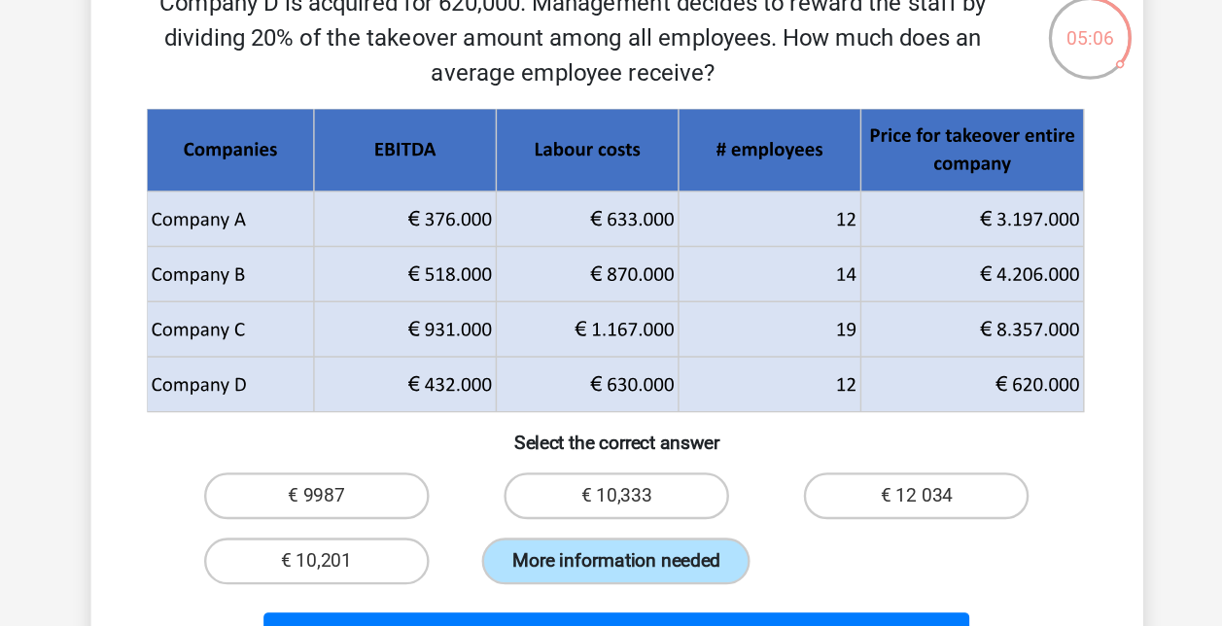
scroll to position [84, 0]
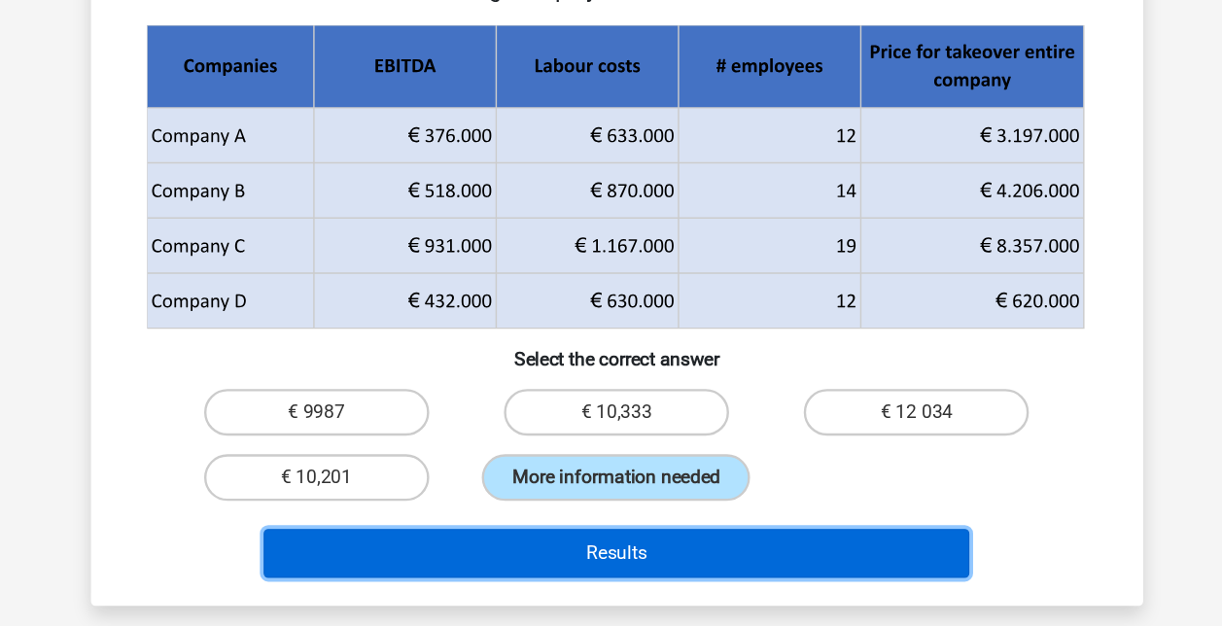
click at [676, 572] on button "Results" at bounding box center [611, 564] width 588 height 41
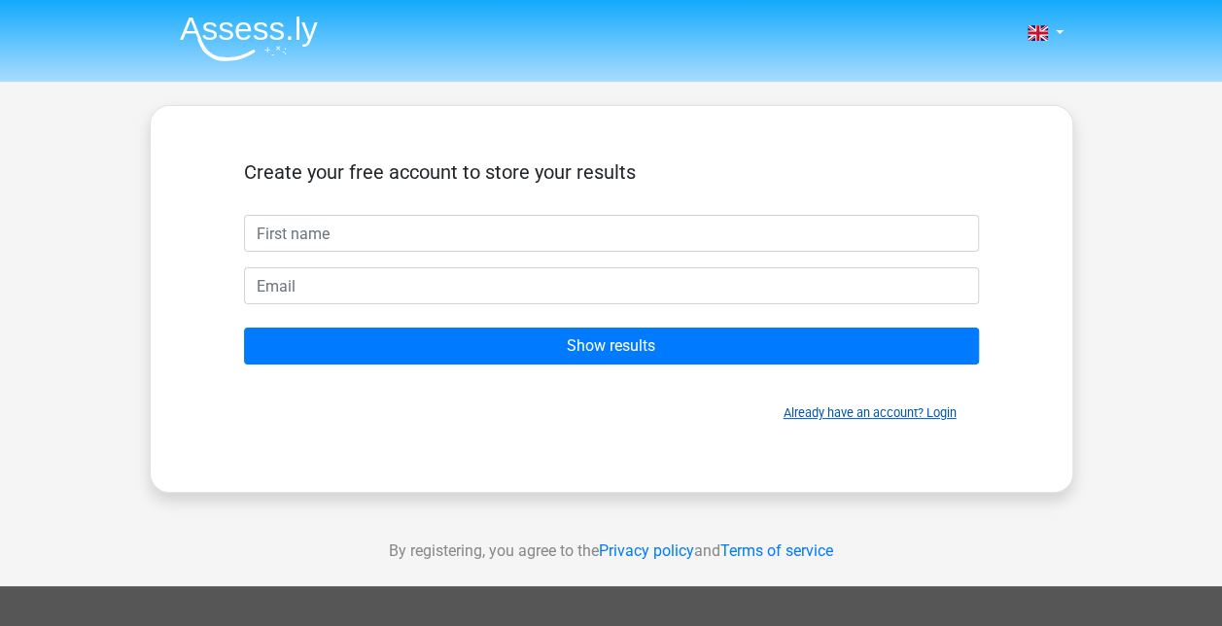
click at [879, 406] on link "Already have an account? Login" at bounding box center [870, 412] width 173 height 15
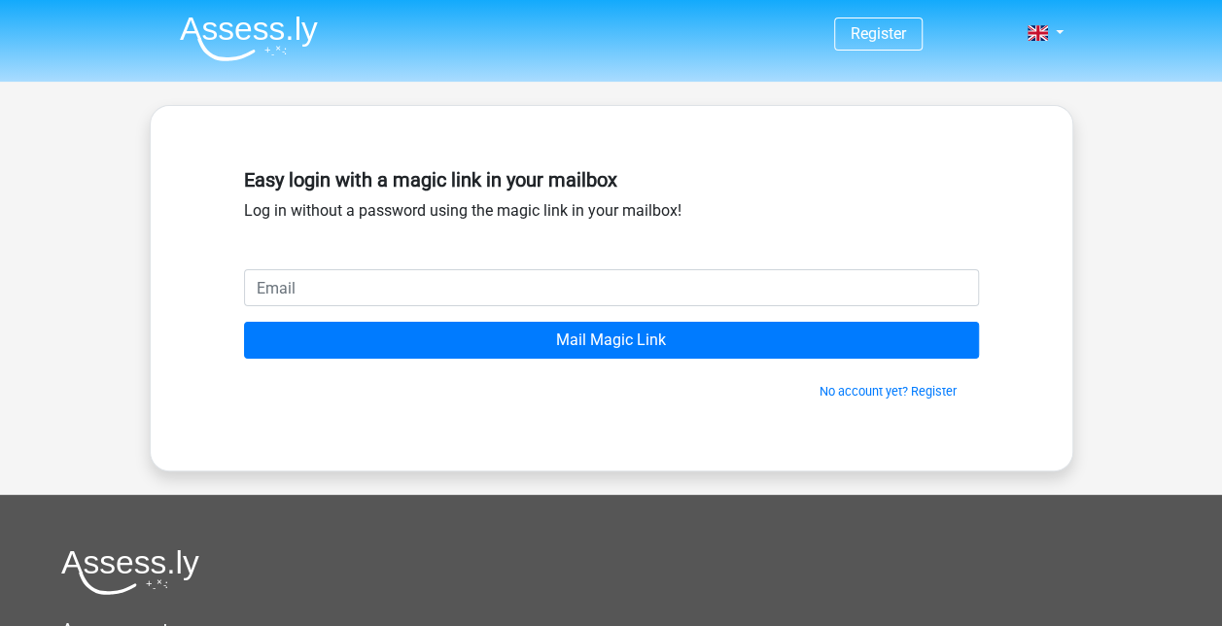
click at [296, 303] on input "email" at bounding box center [611, 287] width 735 height 37
type input "aamenzies04@gmail.com"
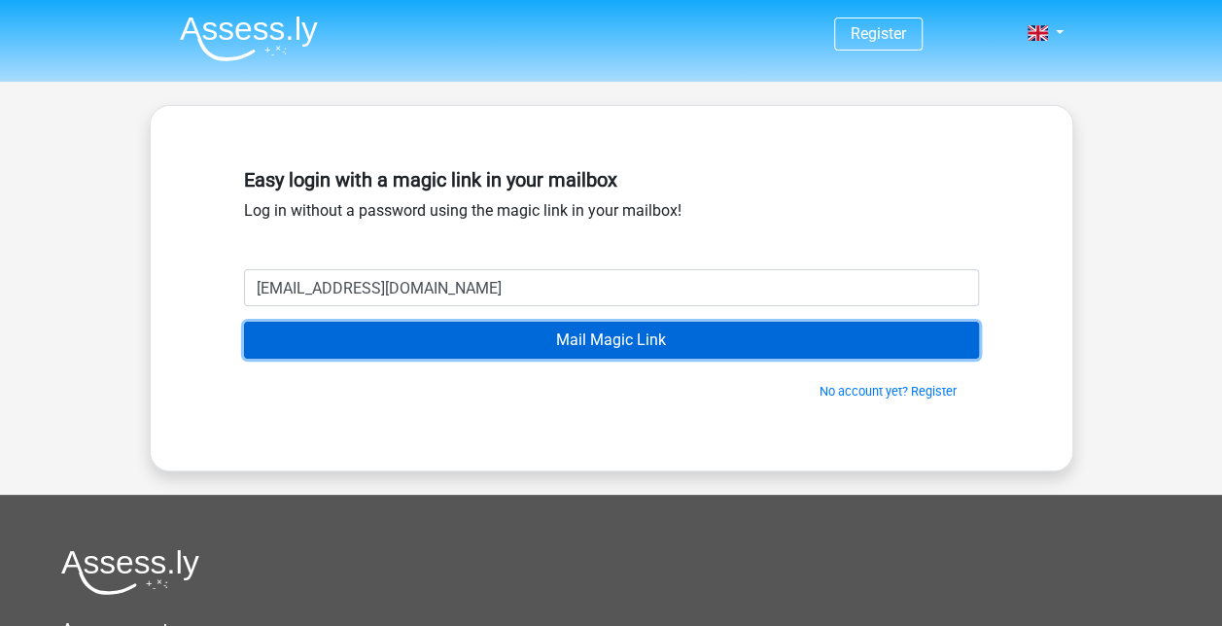
click at [377, 352] on input "Mail Magic Link" at bounding box center [611, 340] width 735 height 37
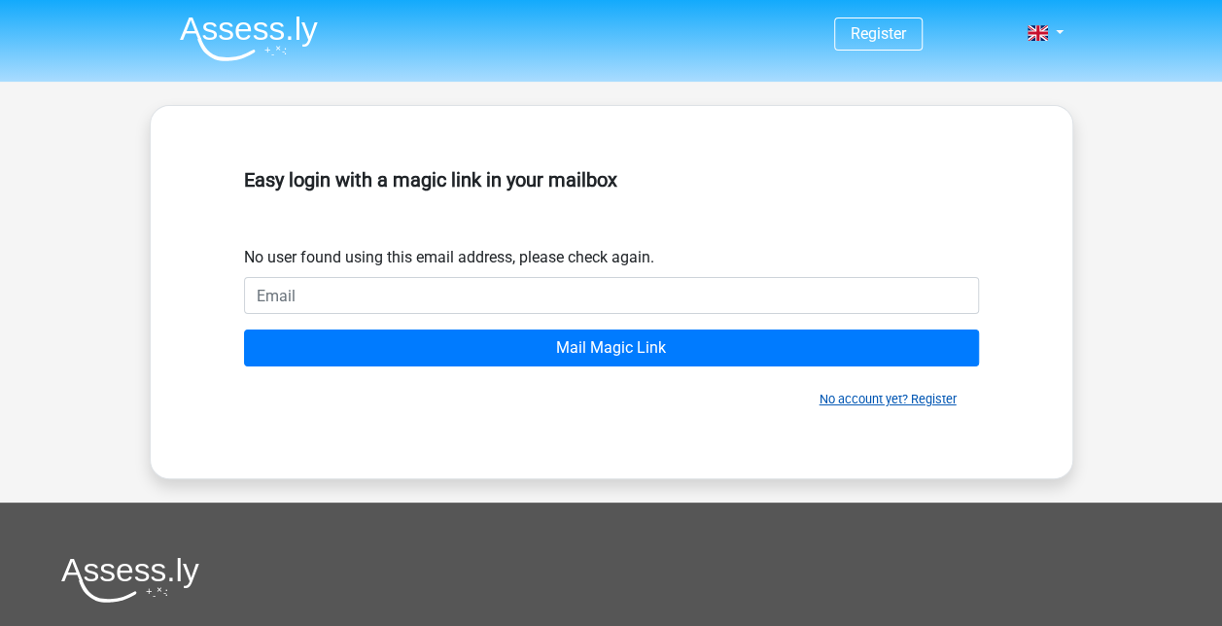
click at [834, 400] on link "No account yet? Register" at bounding box center [888, 399] width 137 height 15
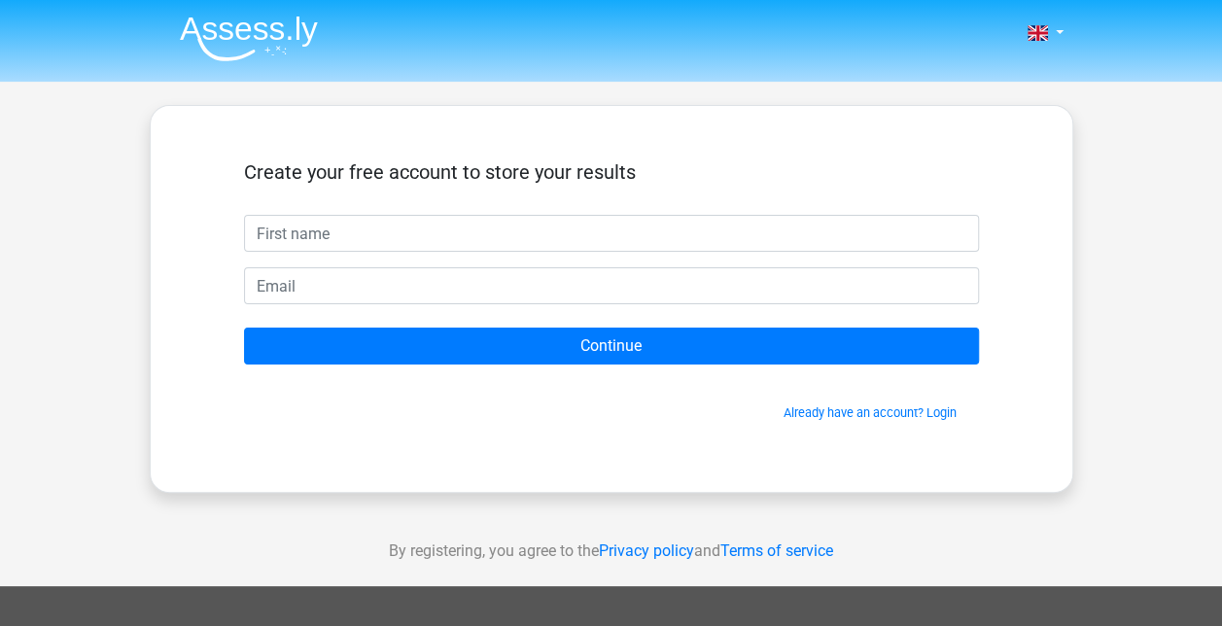
drag, startPoint x: 0, startPoint y: 0, endPoint x: 371, endPoint y: 241, distance: 442.8
click at [371, 241] on input "text" at bounding box center [611, 233] width 735 height 37
type input "[PERSON_NAME]"
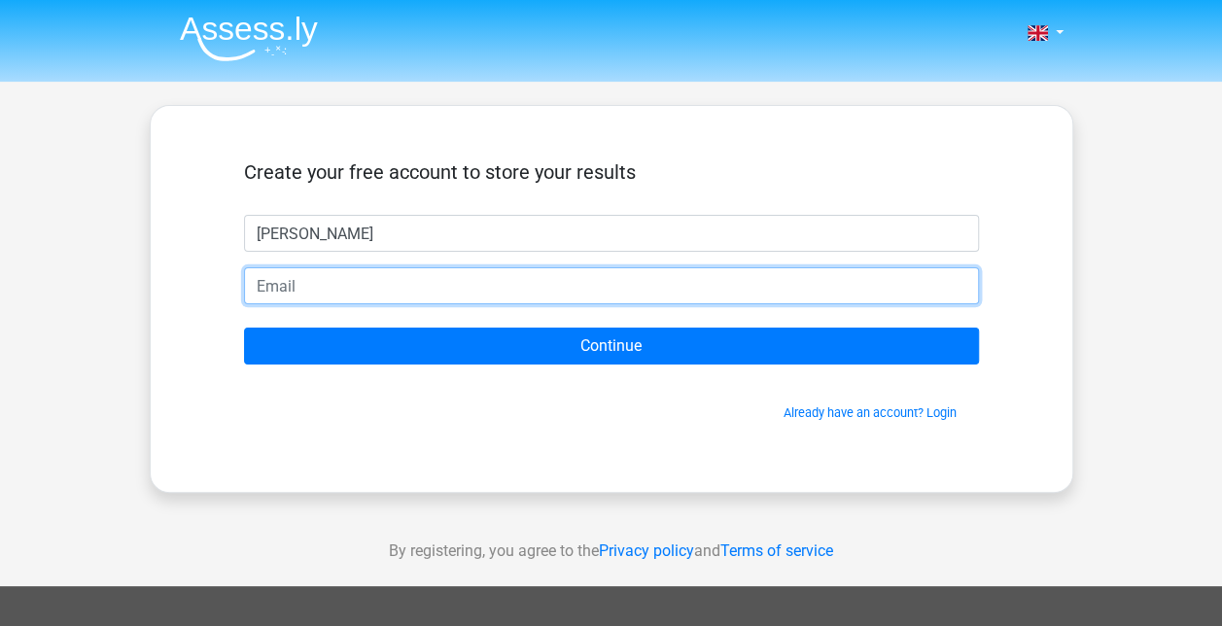
click at [294, 278] on input "email" at bounding box center [611, 285] width 735 height 37
type input "[EMAIL_ADDRESS][DOMAIN_NAME]"
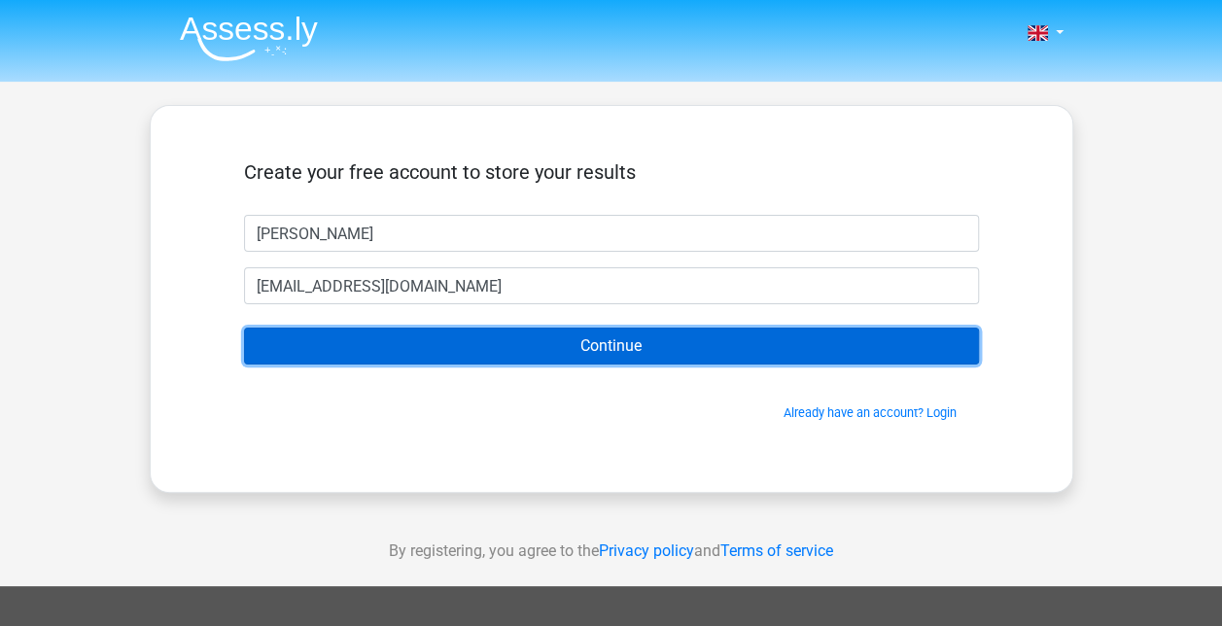
click at [483, 339] on input "Continue" at bounding box center [611, 346] width 735 height 37
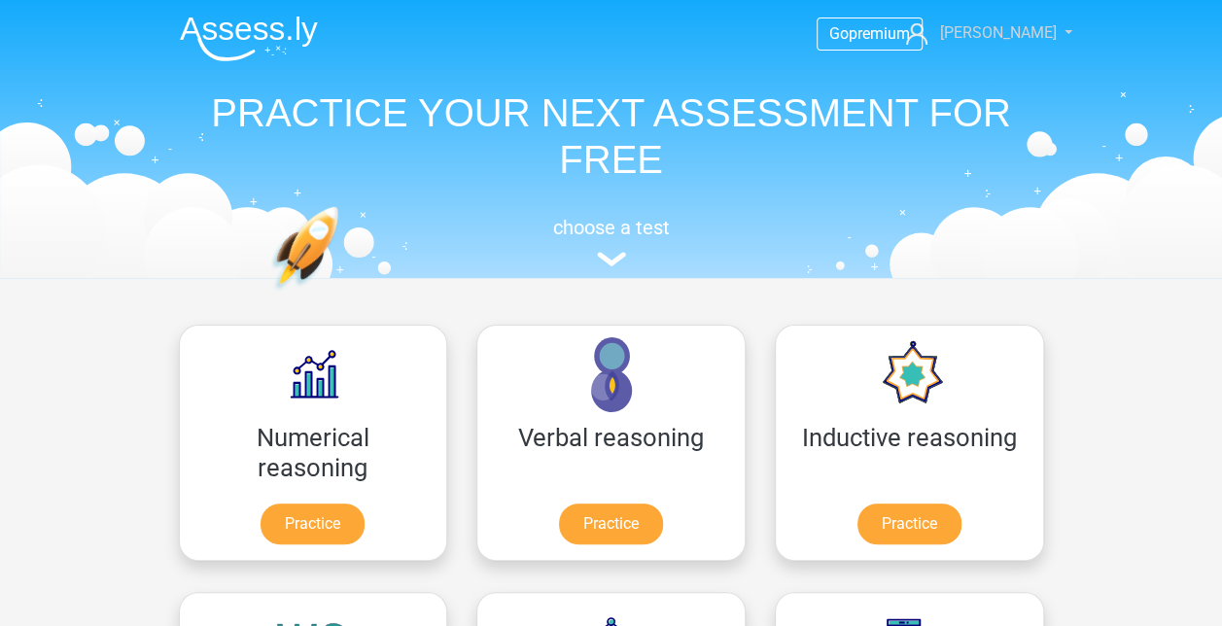
click at [1038, 22] on link "[PERSON_NAME]" at bounding box center [977, 32] width 159 height 23
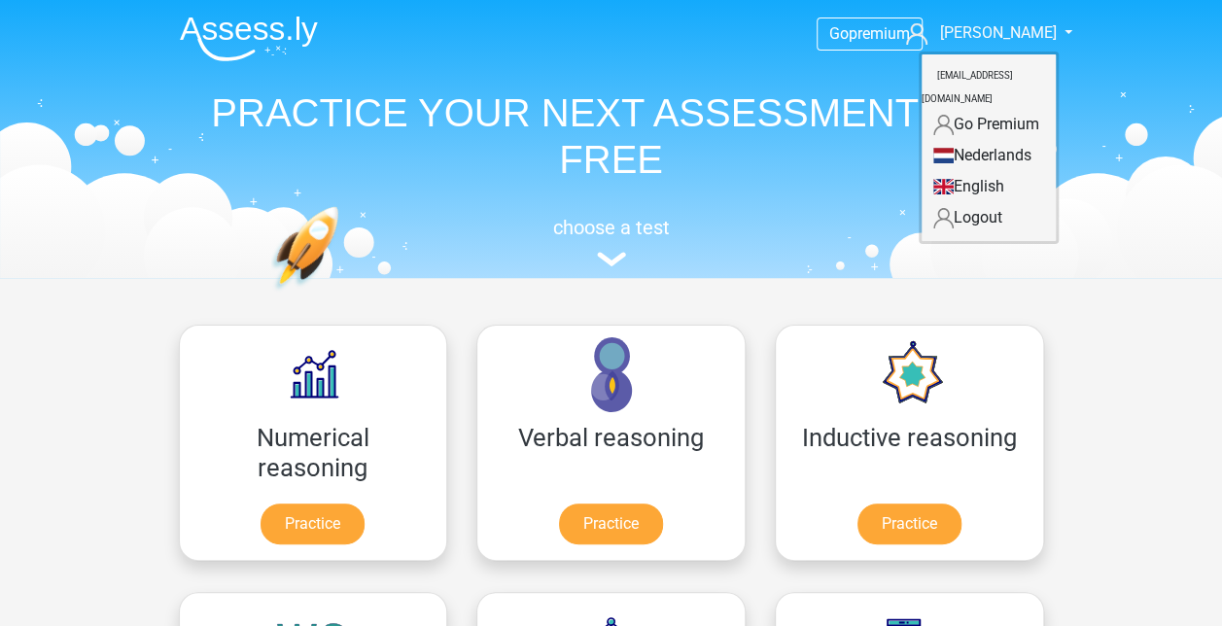
click at [478, 204] on div "Go premium [PERSON_NAME] [EMAIL_ADDRESS][DOMAIN_NAME]" at bounding box center [612, 136] width 924 height 267
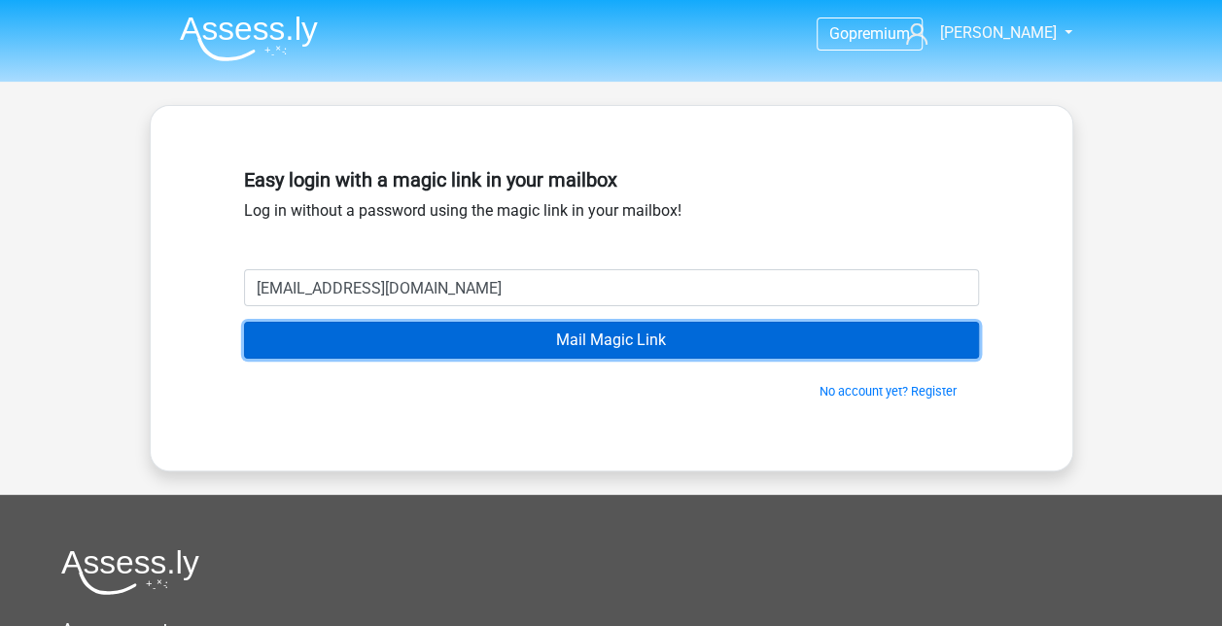
click at [514, 336] on input "Mail Magic Link" at bounding box center [611, 340] width 735 height 37
